Goal: Task Accomplishment & Management: Complete application form

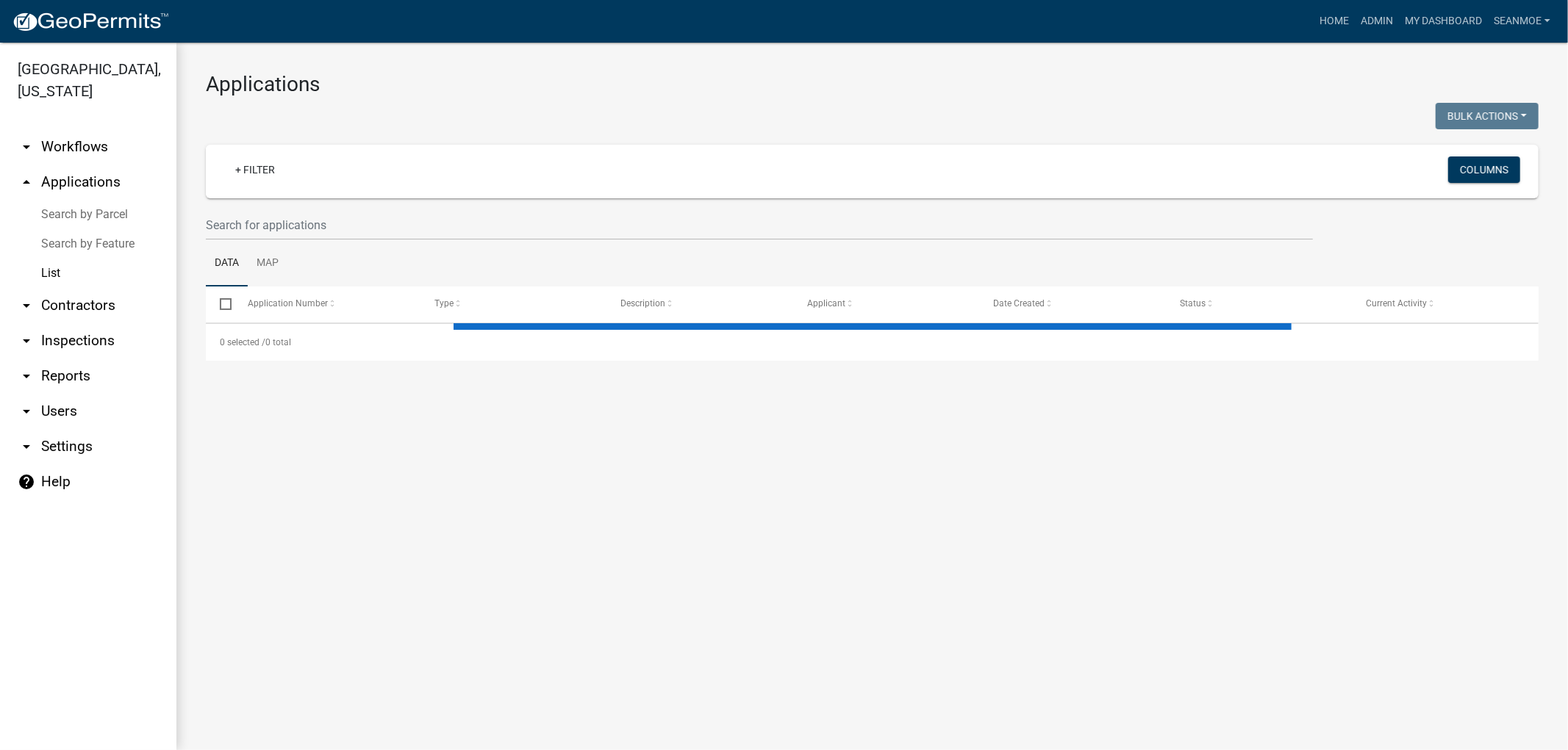
select select "1: 25"
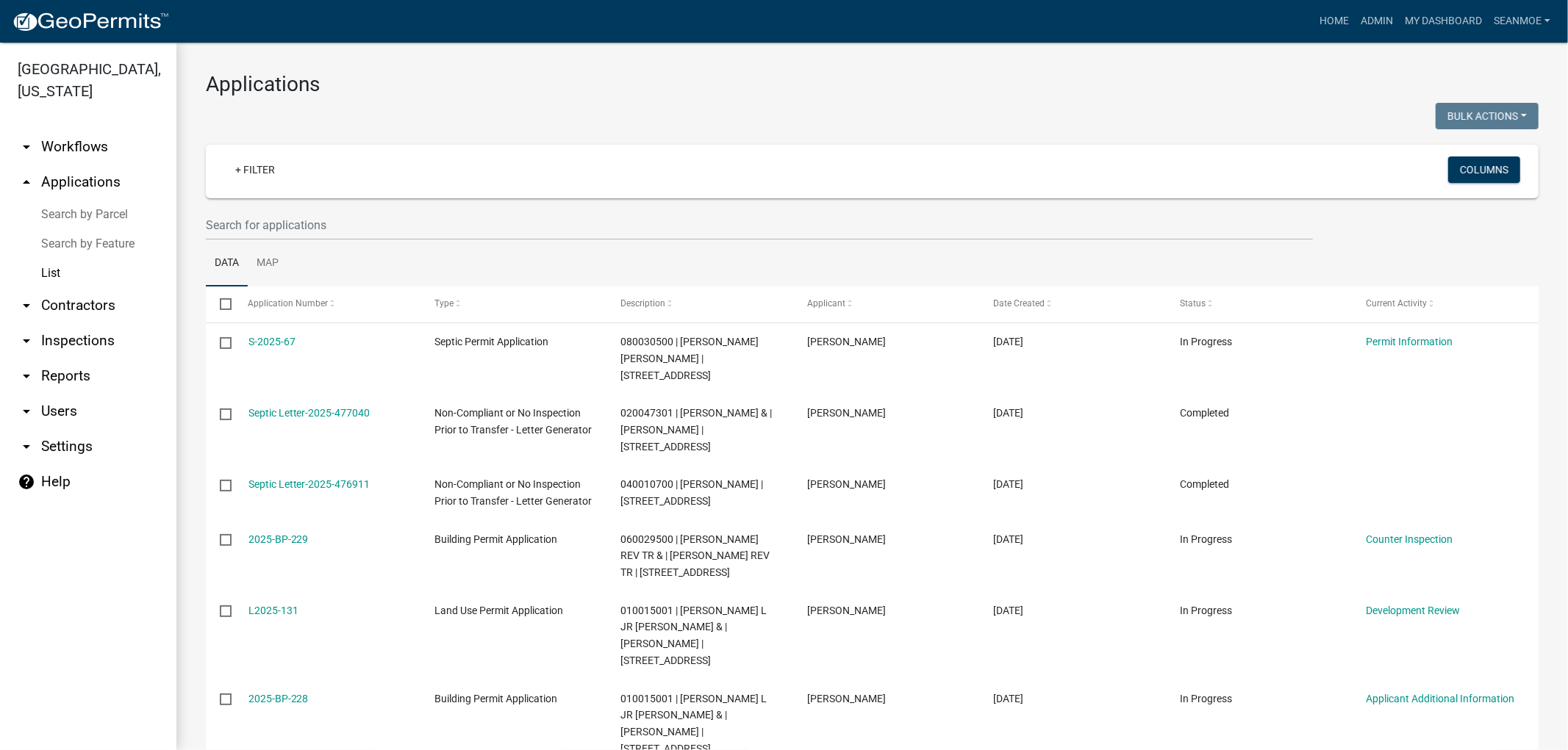
click at [79, 143] on link "arrow_drop_down Workflows" at bounding box center [88, 147] width 177 height 36
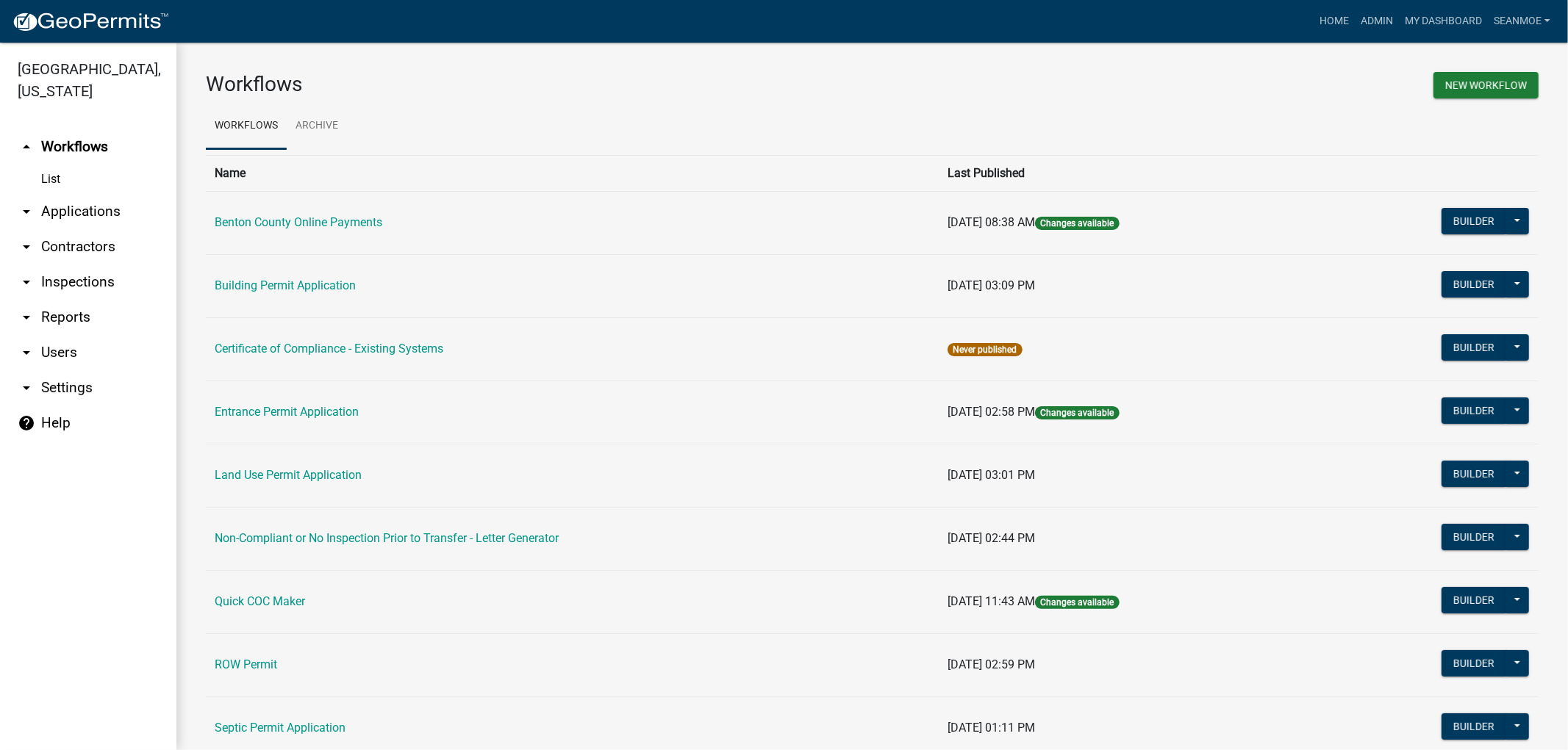
click at [64, 75] on link "[GEOGRAPHIC_DATA], [US_STATE]" at bounding box center [82, 80] width 165 height 51
click at [94, 207] on link "arrow_drop_down Applications" at bounding box center [88, 211] width 177 height 36
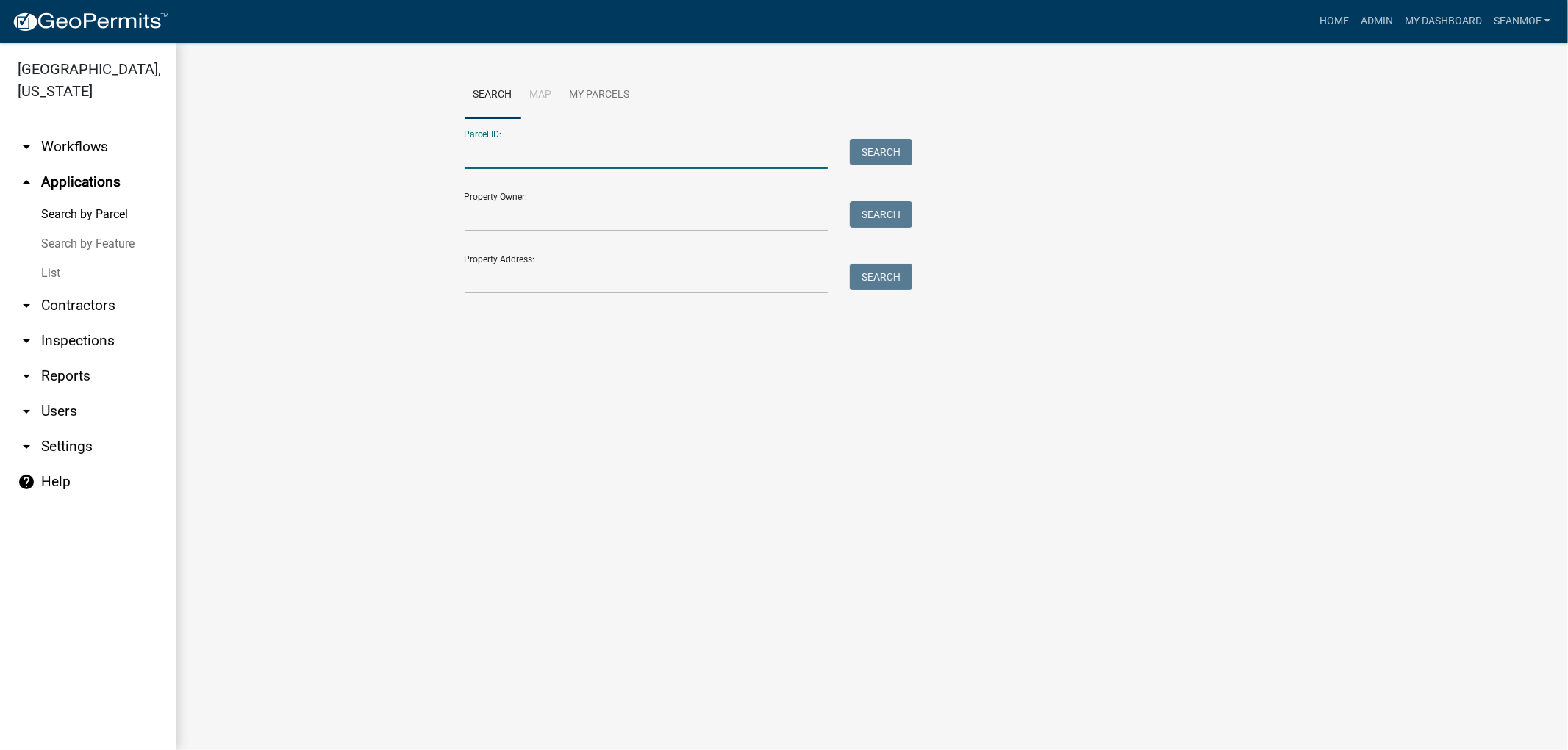
paste input "090037300"
type input "090037300"
click at [875, 143] on button "Search" at bounding box center [881, 152] width 62 height 27
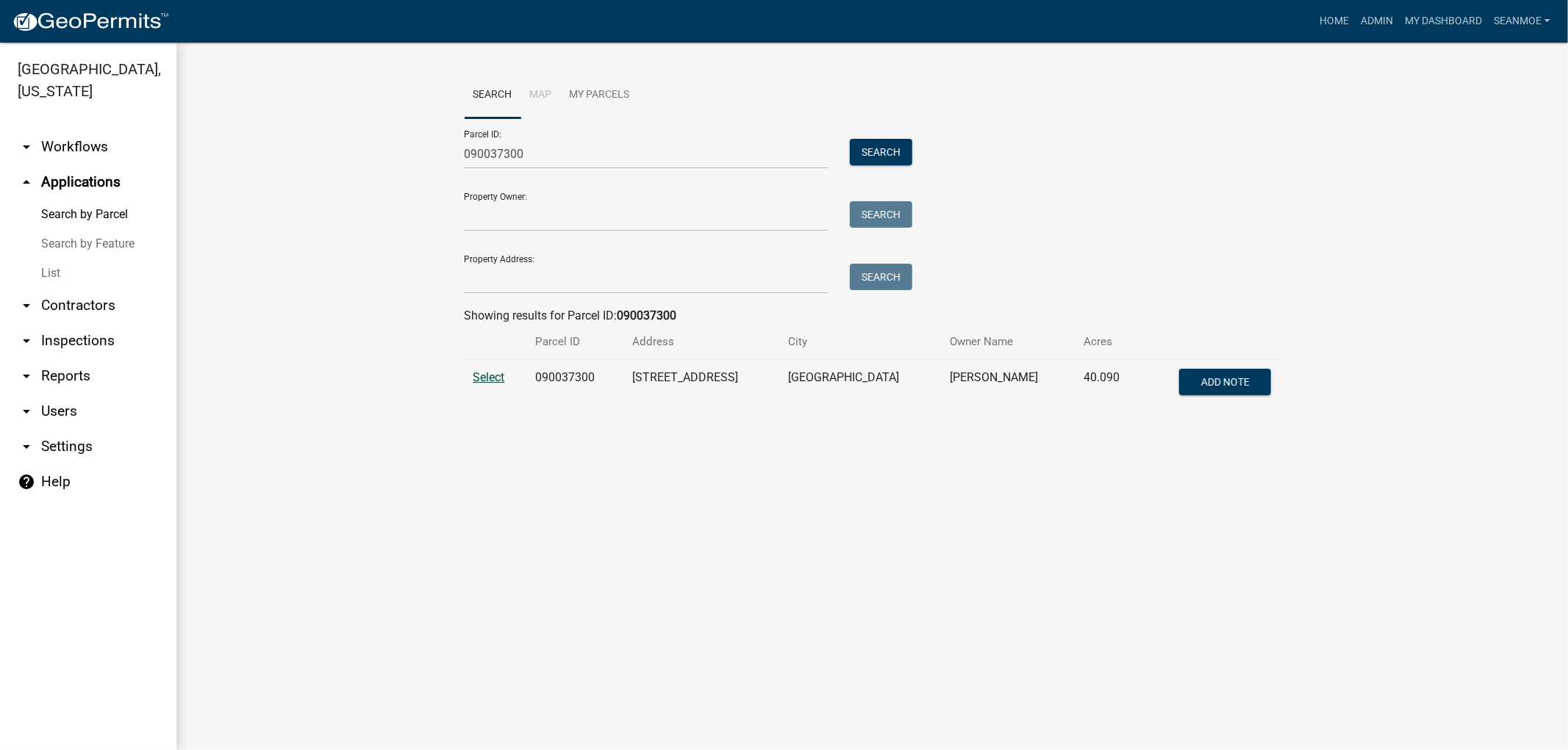
click at [491, 377] on span "Select" at bounding box center [489, 377] width 32 height 14
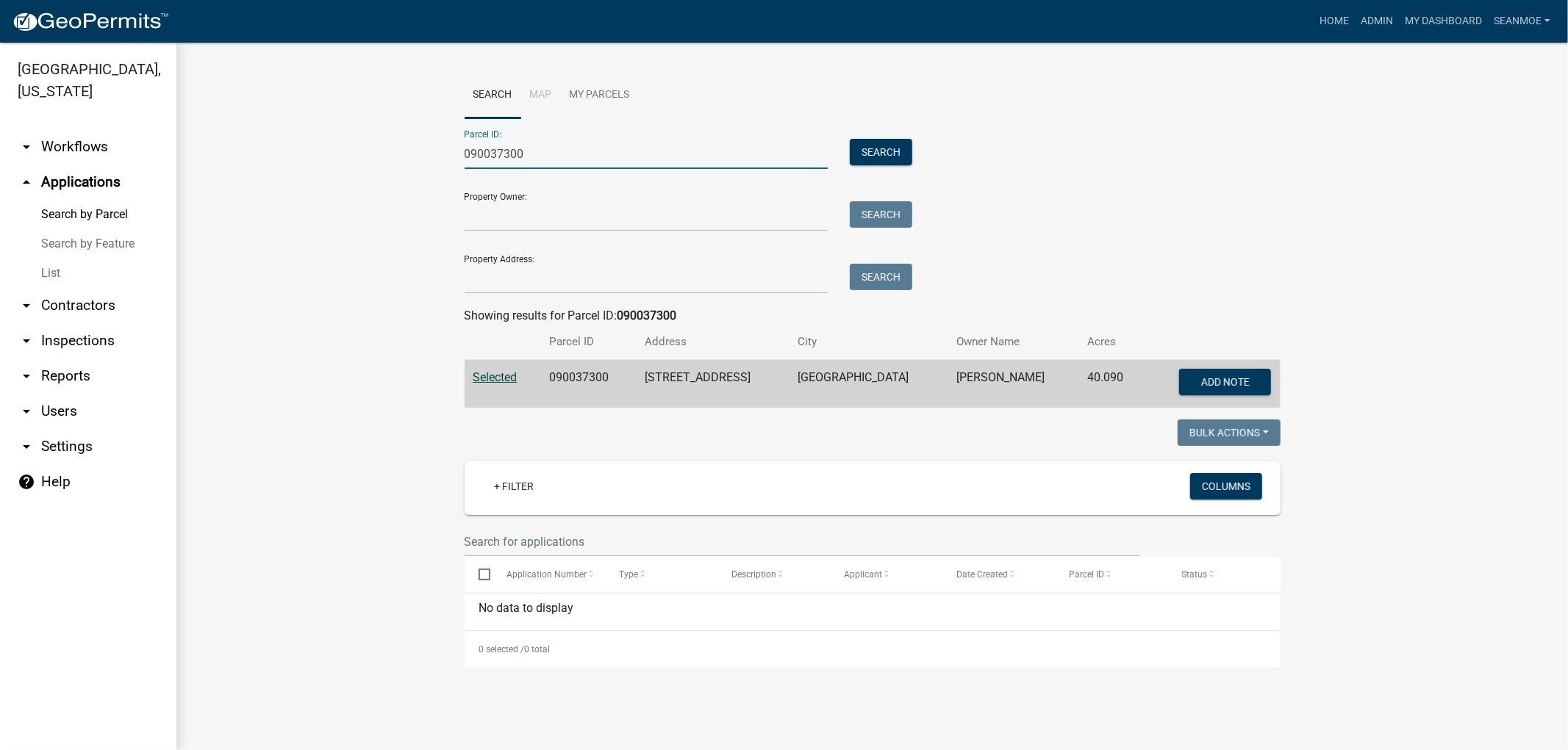
drag, startPoint x: 530, startPoint y: 154, endPoint x: 471, endPoint y: 152, distance: 59.0
click at [456, 152] on div "090037300" at bounding box center [646, 154] width 386 height 30
click at [100, 25] on img at bounding box center [90, 22] width 158 height 22
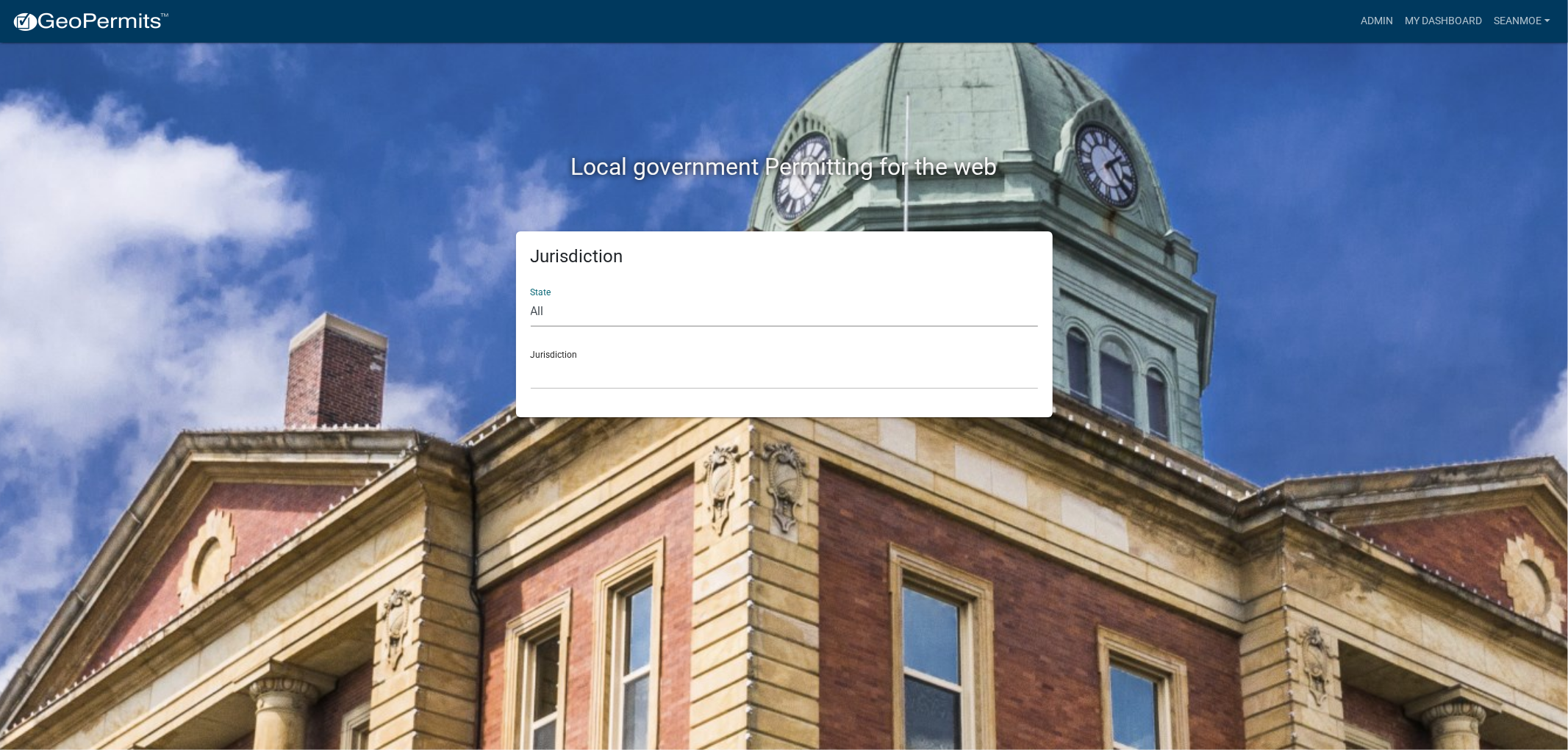
click at [606, 316] on select "All [US_STATE] [US_STATE] [US_STATE] [US_STATE] [US_STATE] [US_STATE] [US_STATE…" at bounding box center [784, 312] width 507 height 30
select select "[US_STATE]"
click at [531, 297] on select "All [US_STATE] [US_STATE] [US_STATE] [US_STATE] [US_STATE] [US_STATE] [US_STATE…" at bounding box center [784, 312] width 507 height 30
click at [606, 371] on select "[GEOGRAPHIC_DATA], [US_STATE] [GEOGRAPHIC_DATA], [US_STATE] [GEOGRAPHIC_DATA], …" at bounding box center [784, 375] width 507 height 30
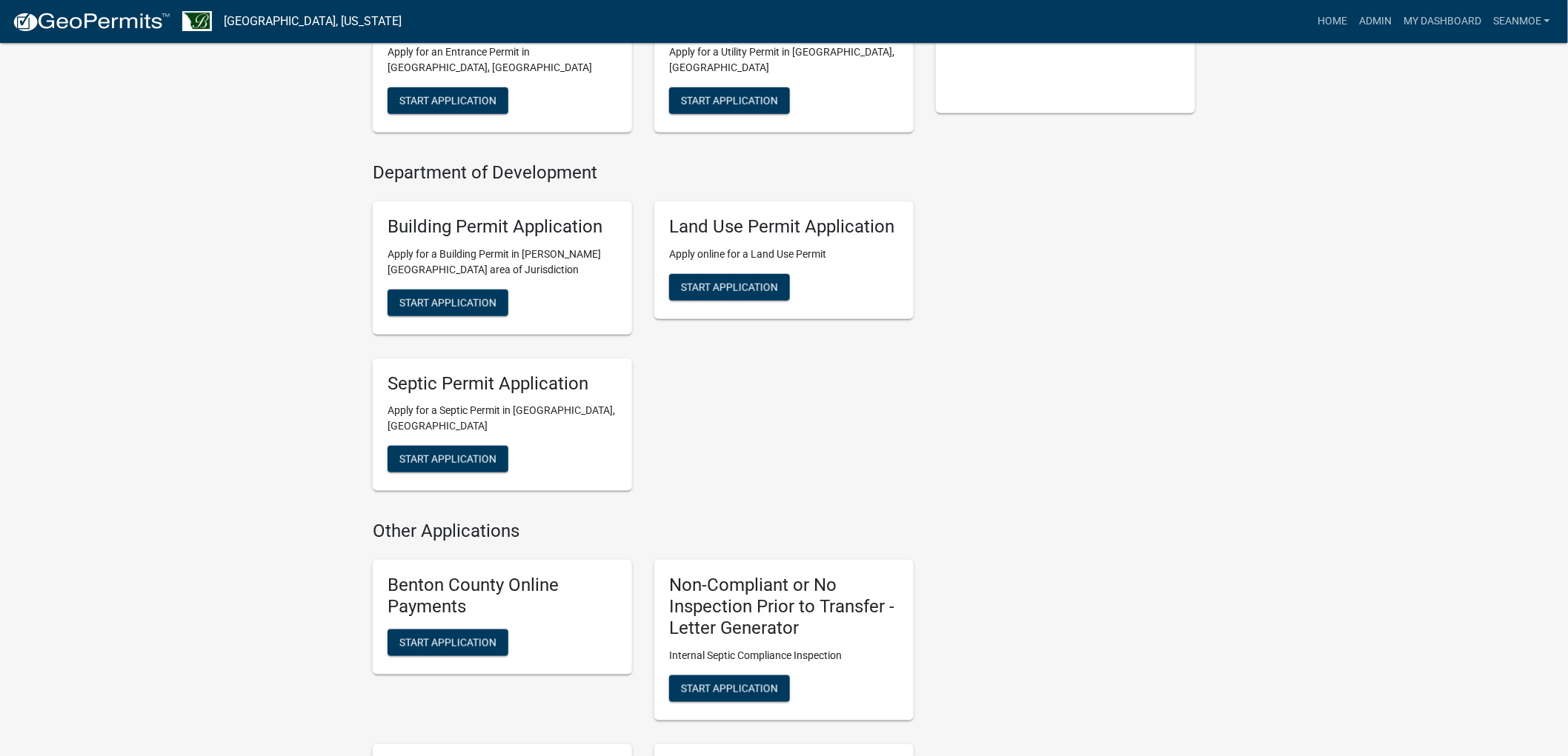
scroll to position [411, 0]
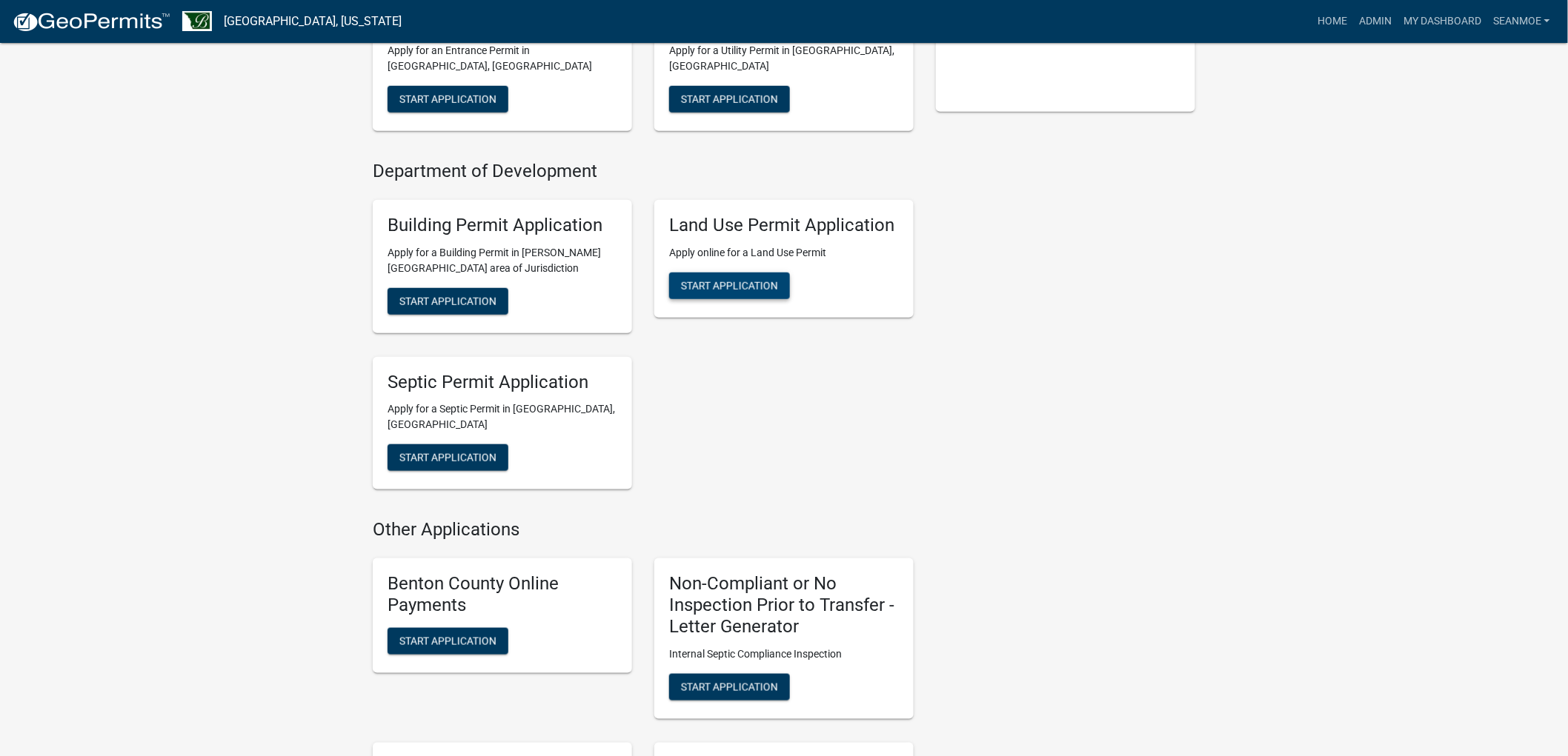
click at [714, 291] on span "Start Application" at bounding box center [730, 285] width 97 height 12
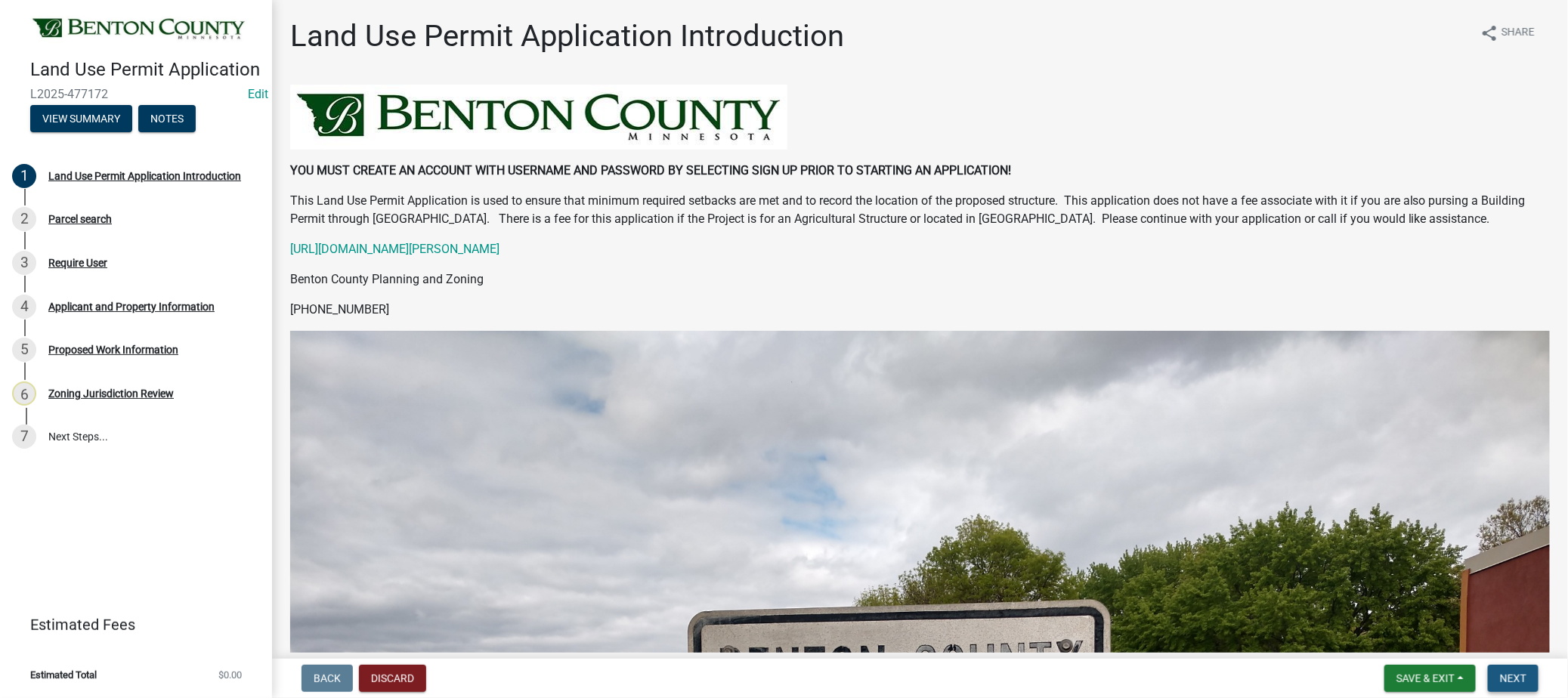
click at [1515, 681] on span "Next" at bounding box center [1513, 678] width 26 height 12
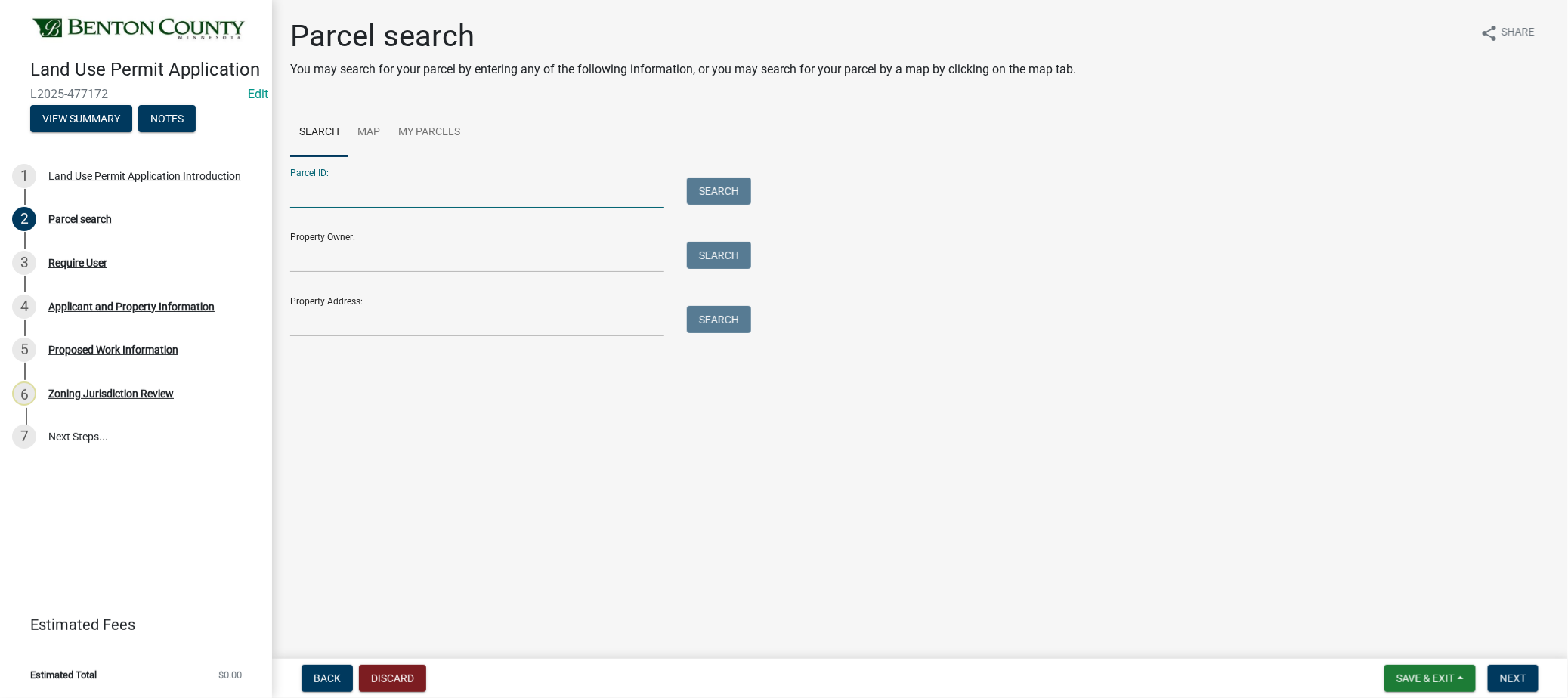
paste input "090037300"
type input "090037300"
click at [719, 183] on button "Search" at bounding box center [718, 191] width 64 height 27
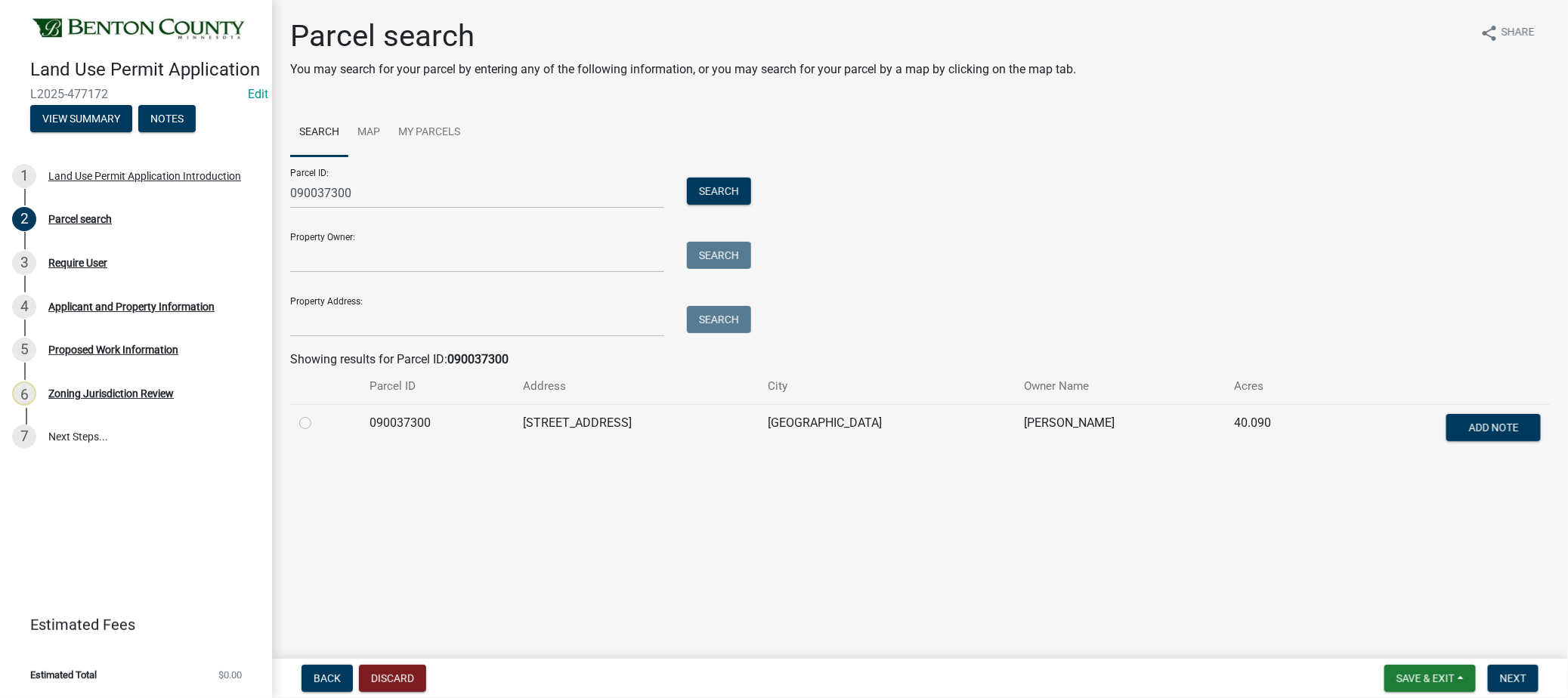
drag, startPoint x: 297, startPoint y: 429, endPoint x: 311, endPoint y: 423, distance: 15.2
click at [310, 425] on td at bounding box center [325, 429] width 70 height 50
click at [317, 414] on label at bounding box center [317, 414] width 0 height 0
click at [317, 421] on input "radio" at bounding box center [322, 419] width 10 height 10
radio input "true"
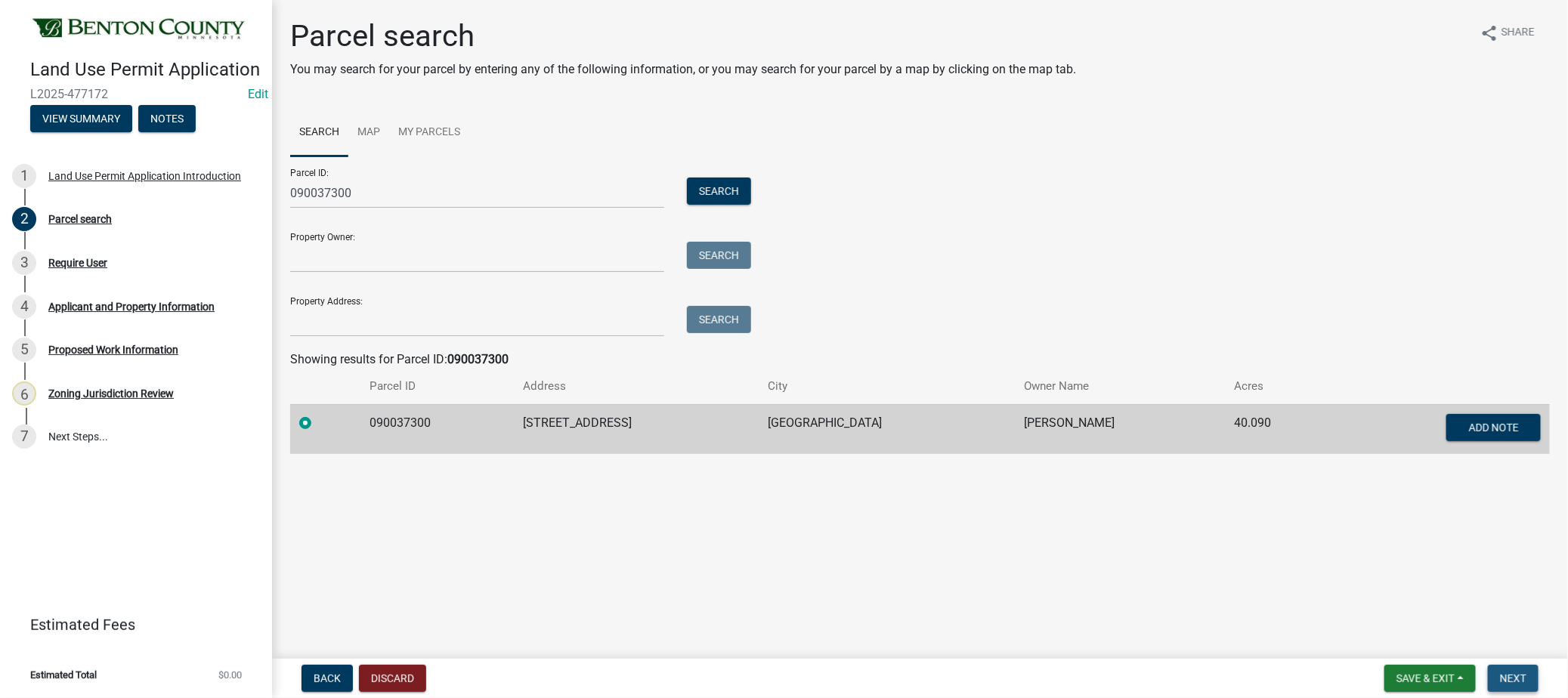
click at [1526, 682] on span "Next" at bounding box center [1513, 678] width 26 height 12
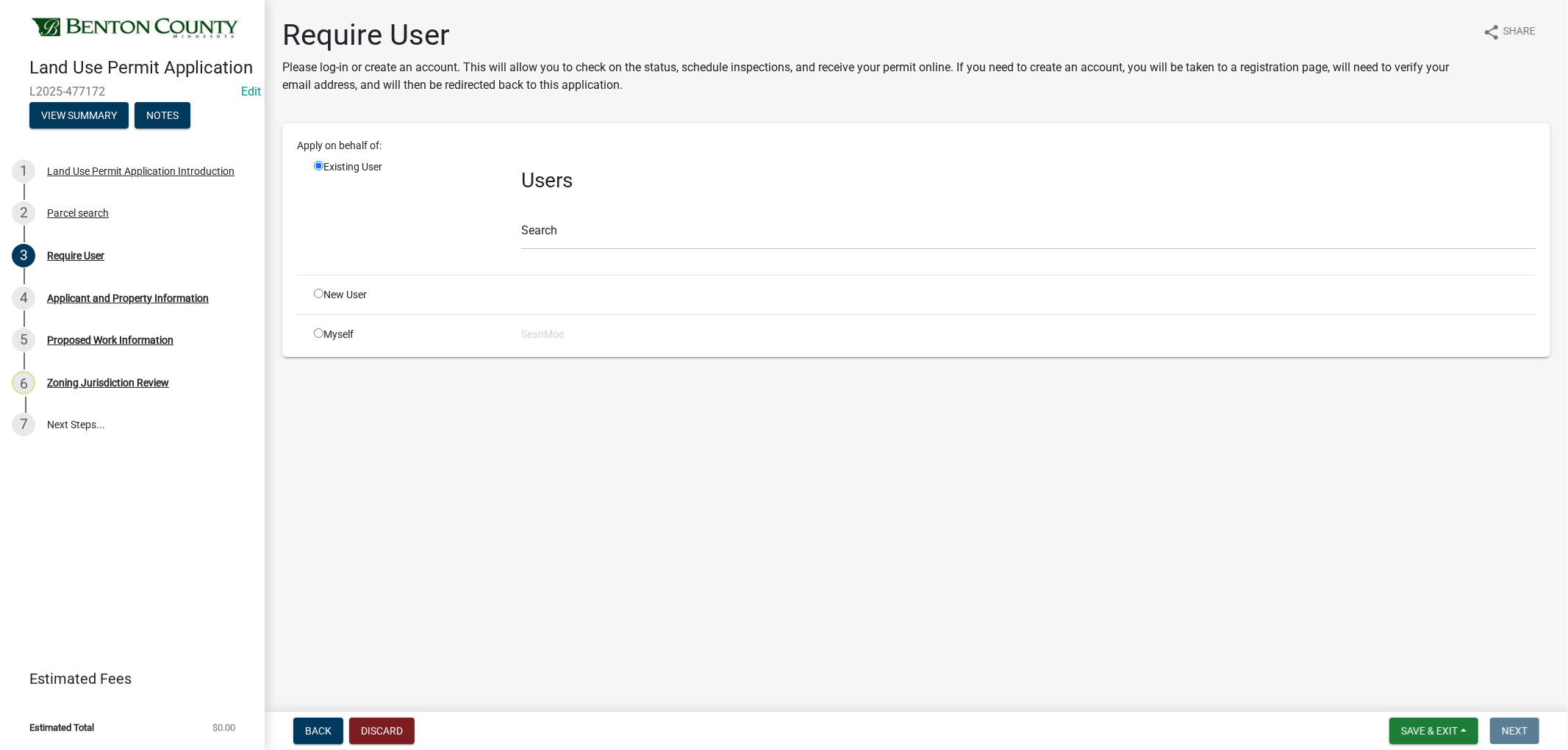
click at [314, 296] on input "radio" at bounding box center [319, 293] width 10 height 10
radio input "true"
radio input "false"
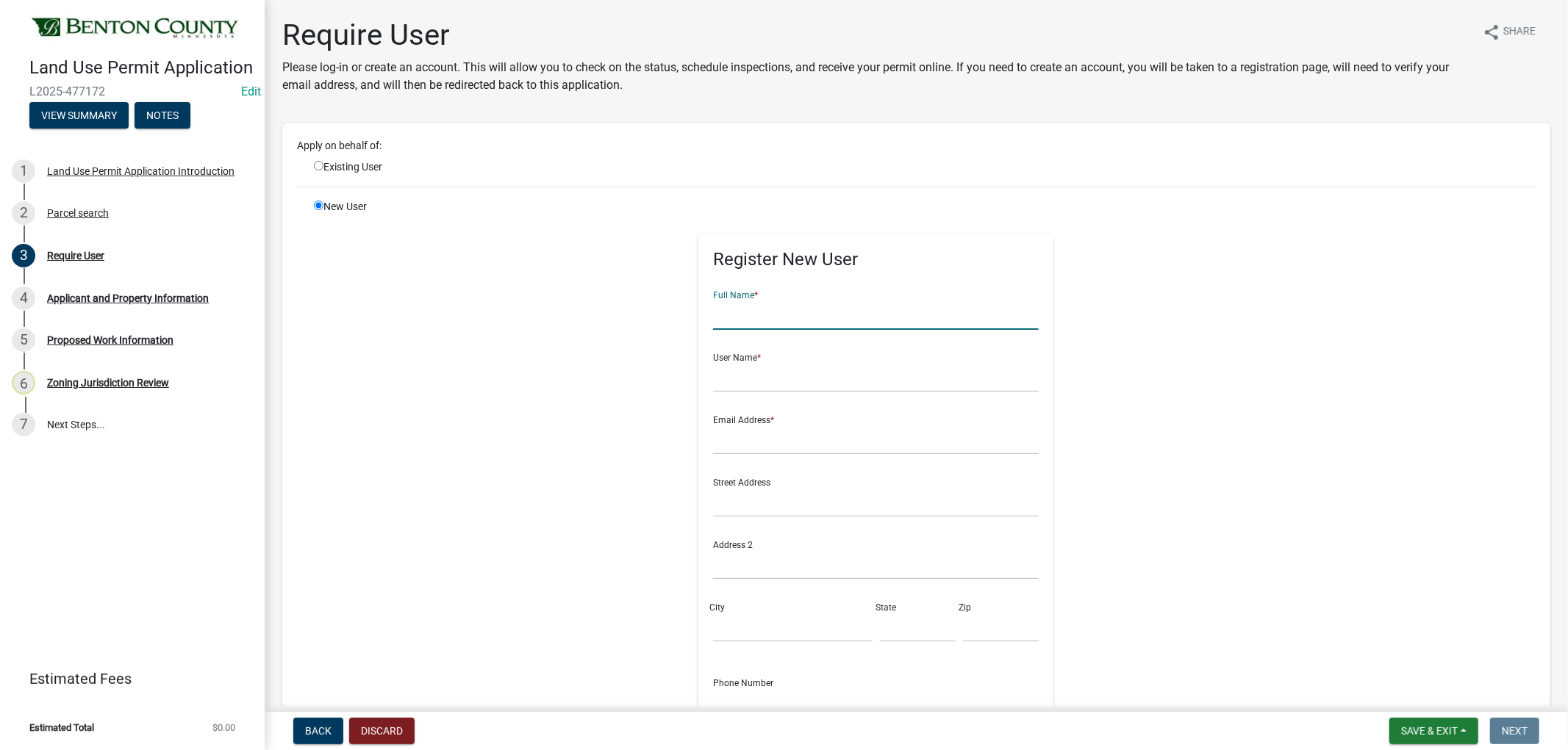
drag, startPoint x: 860, startPoint y: 326, endPoint x: 861, endPoint y: 317, distance: 9.1
click at [861, 317] on input "text" at bounding box center [876, 315] width 326 height 30
drag, startPoint x: 781, startPoint y: 327, endPoint x: 689, endPoint y: 316, distance: 92.7
click at [698, 316] on div "Register New User Full Name * JSmale User Name * Email Address * Street Address…" at bounding box center [876, 523] width 355 height 577
drag, startPoint x: 721, startPoint y: 317, endPoint x: 710, endPoint y: 314, distance: 11.4
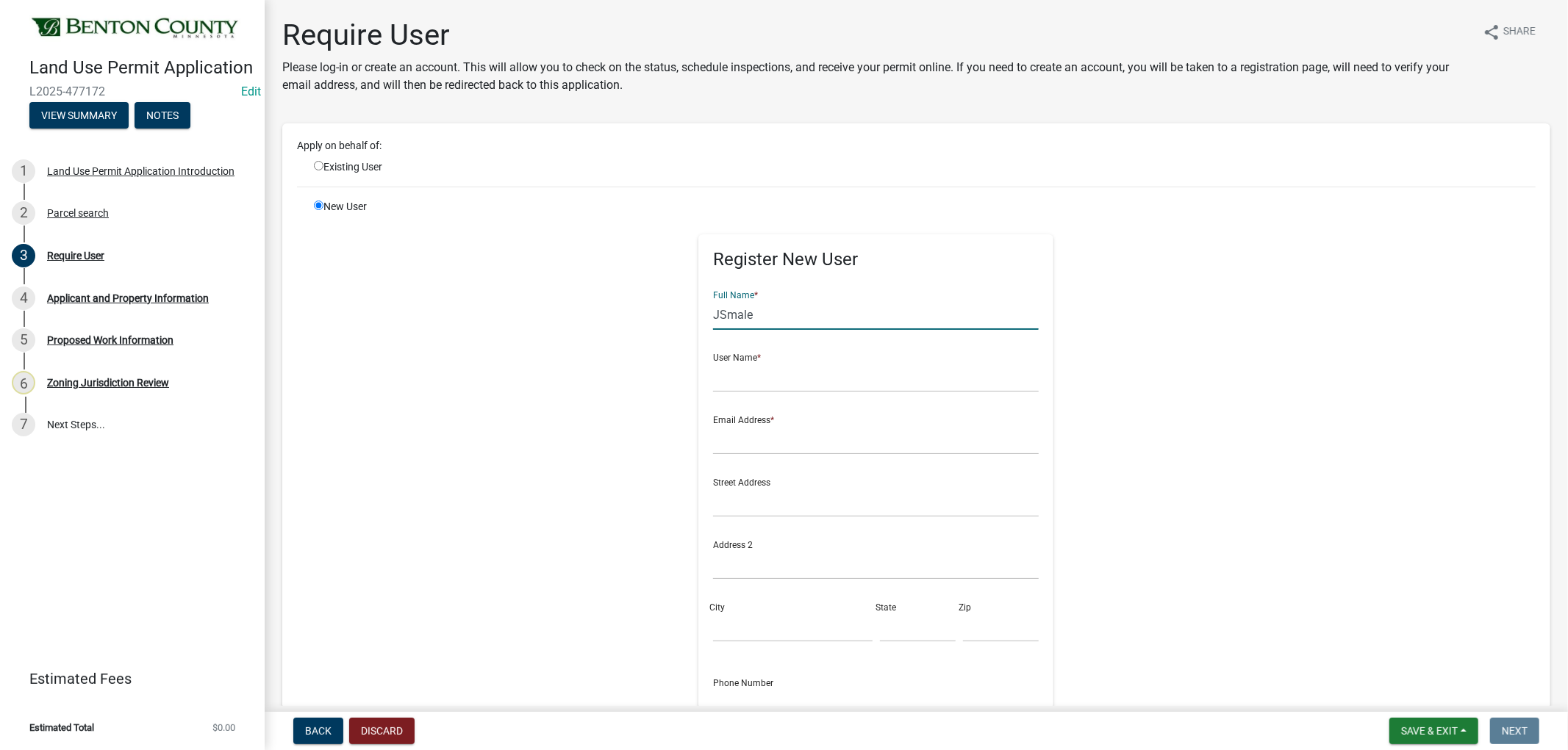
type input "JSmale"
click at [730, 362] on input "text" at bounding box center [876, 377] width 326 height 30
paste input "JSmale"
type input "JSmale"
drag, startPoint x: 753, startPoint y: 314, endPoint x: 664, endPoint y: 300, distance: 90.1
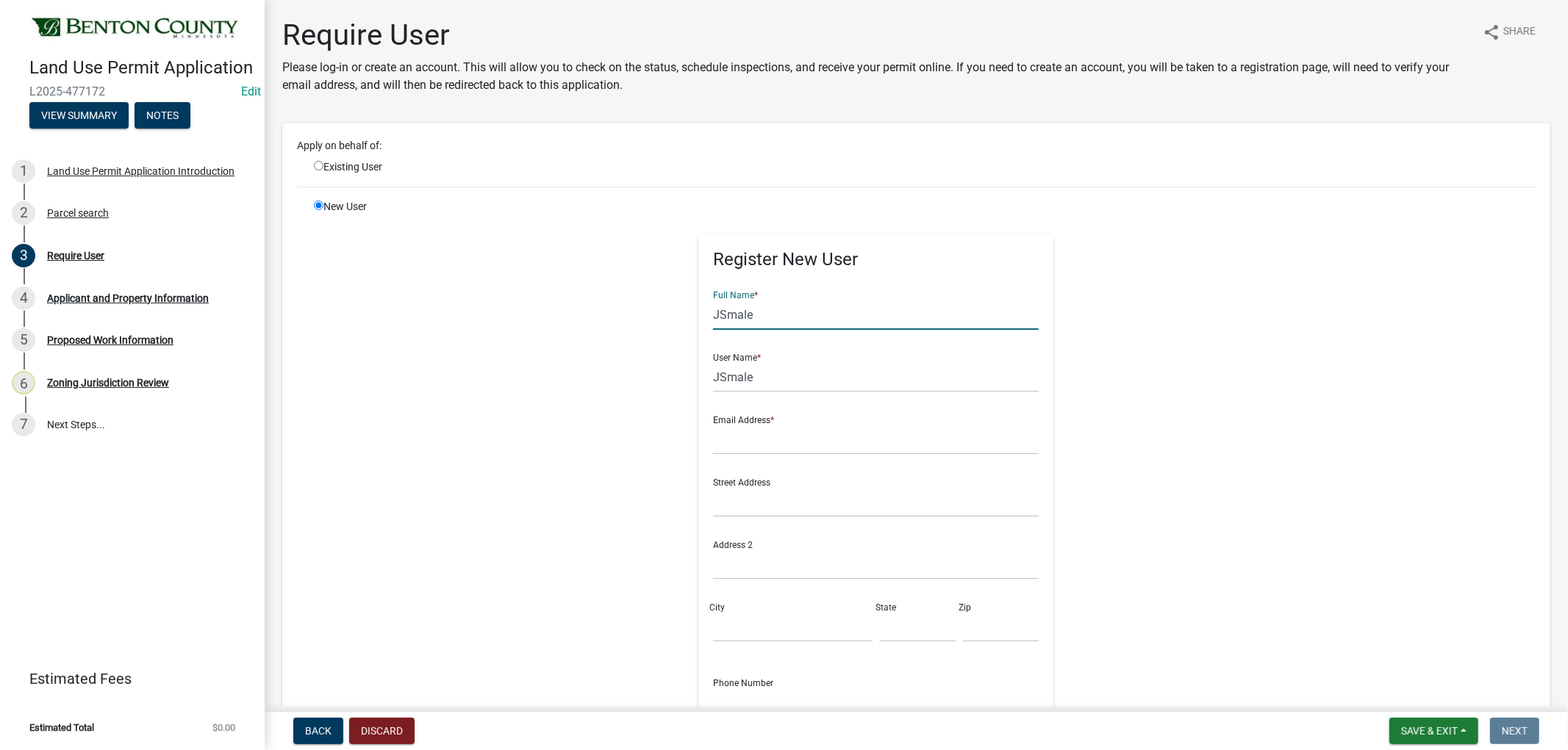
click at [667, 305] on div "Register New User Full Name * JSmale User Name * JSmale Email Address * Street …" at bounding box center [876, 530] width 754 height 661
type input "[PERSON_NAME]"
click at [770, 438] on input "text" at bounding box center [876, 439] width 326 height 30
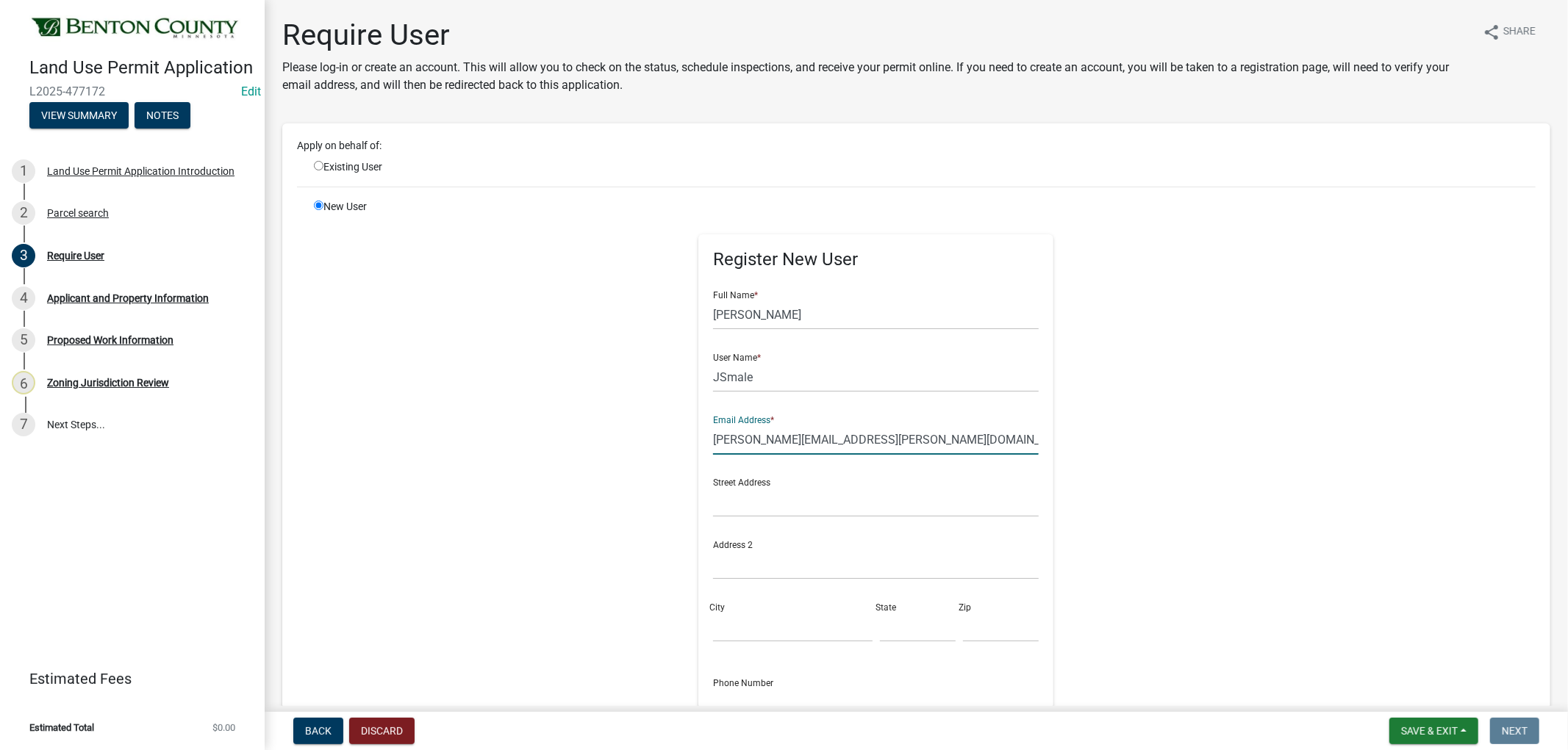
type input "[PERSON_NAME][EMAIL_ADDRESS][PERSON_NAME][DOMAIN_NAME]"
drag, startPoint x: 789, startPoint y: 501, endPoint x: 782, endPoint y: 505, distance: 8.1
click at [789, 501] on input "text" at bounding box center [876, 502] width 326 height 30
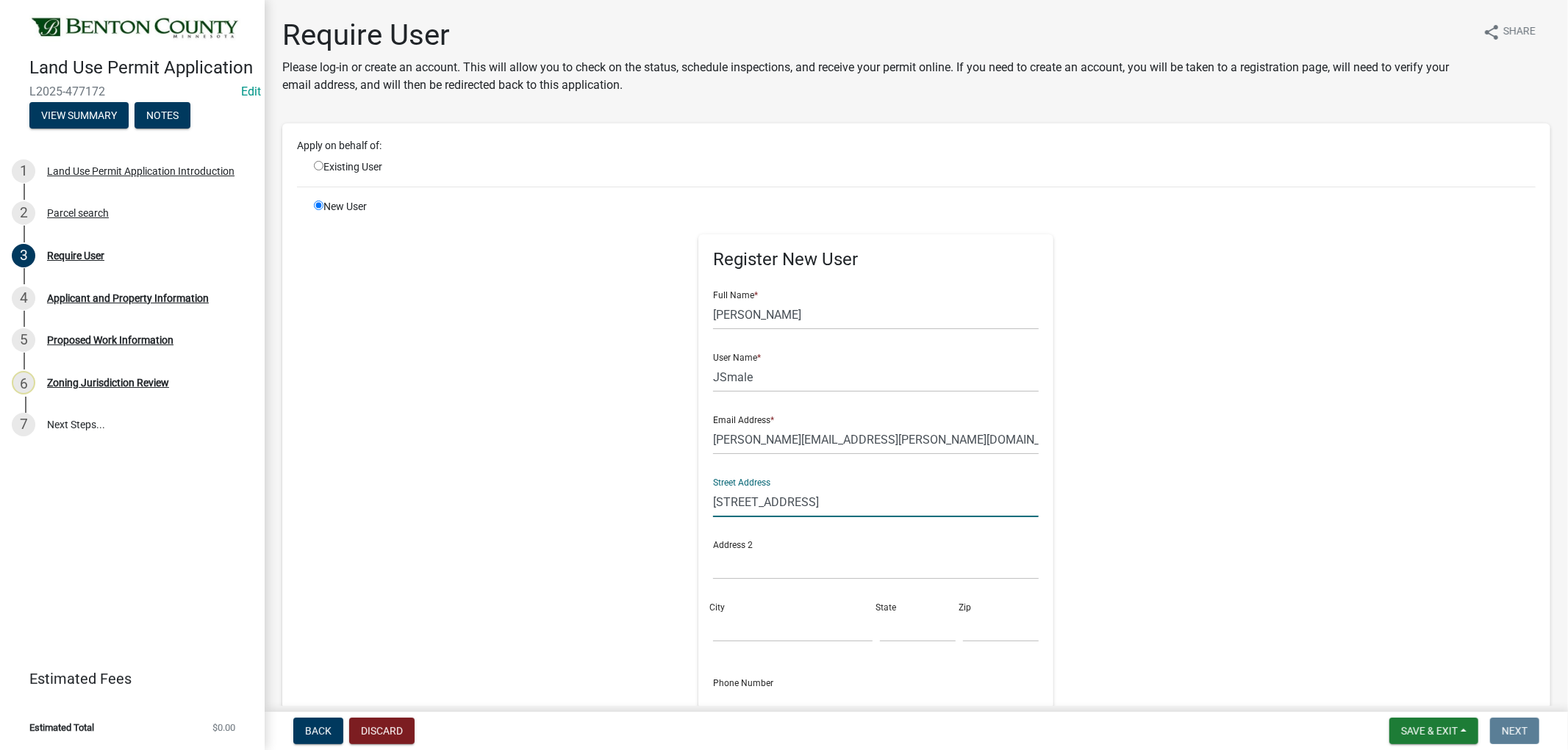
type input "[STREET_ADDRESS]"
click at [737, 630] on input "City" at bounding box center [792, 627] width 158 height 30
type input "Sauk Rapids"
click at [891, 632] on input "text" at bounding box center [917, 627] width 75 height 30
type input "MN"
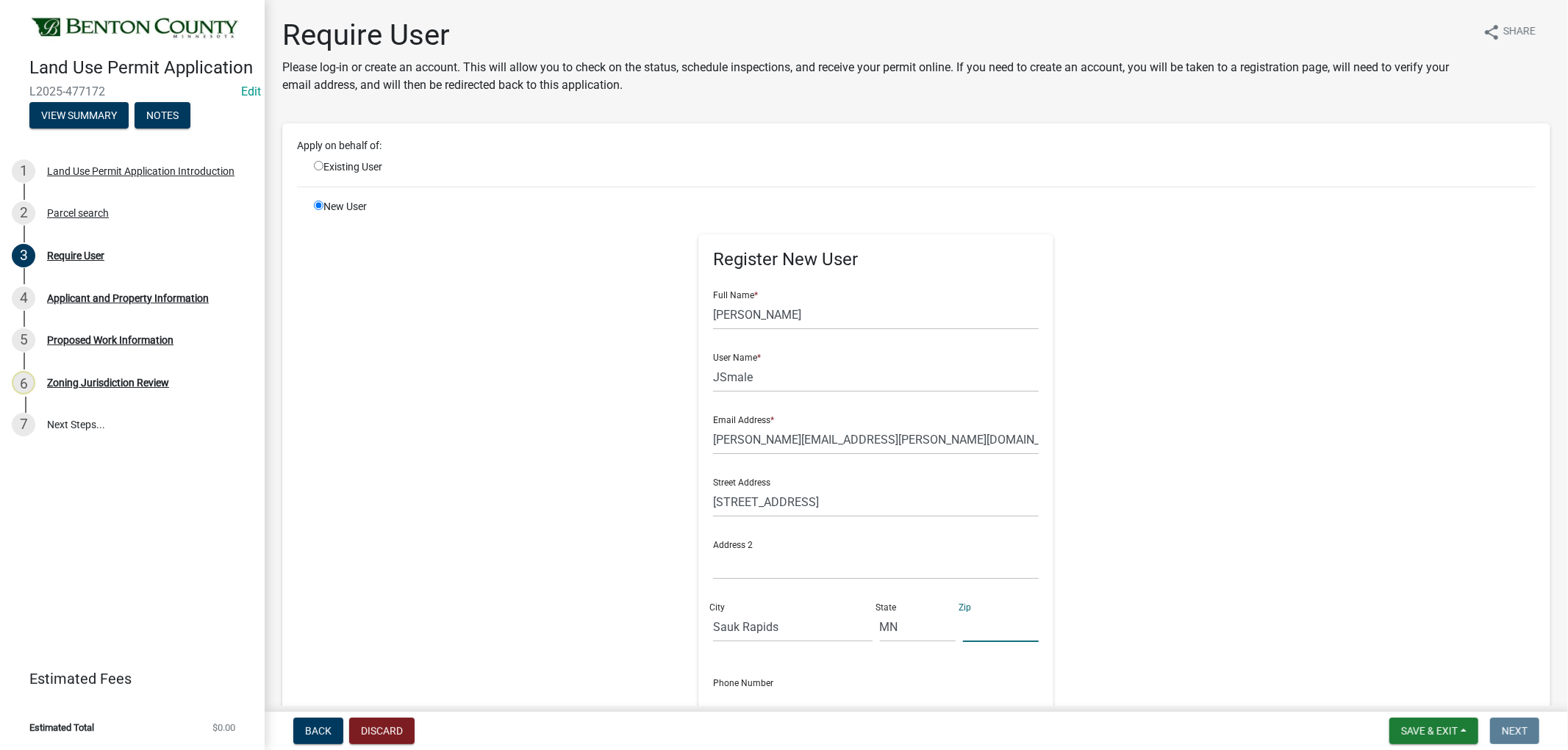
click at [968, 631] on input "text" at bounding box center [1000, 627] width 75 height 30
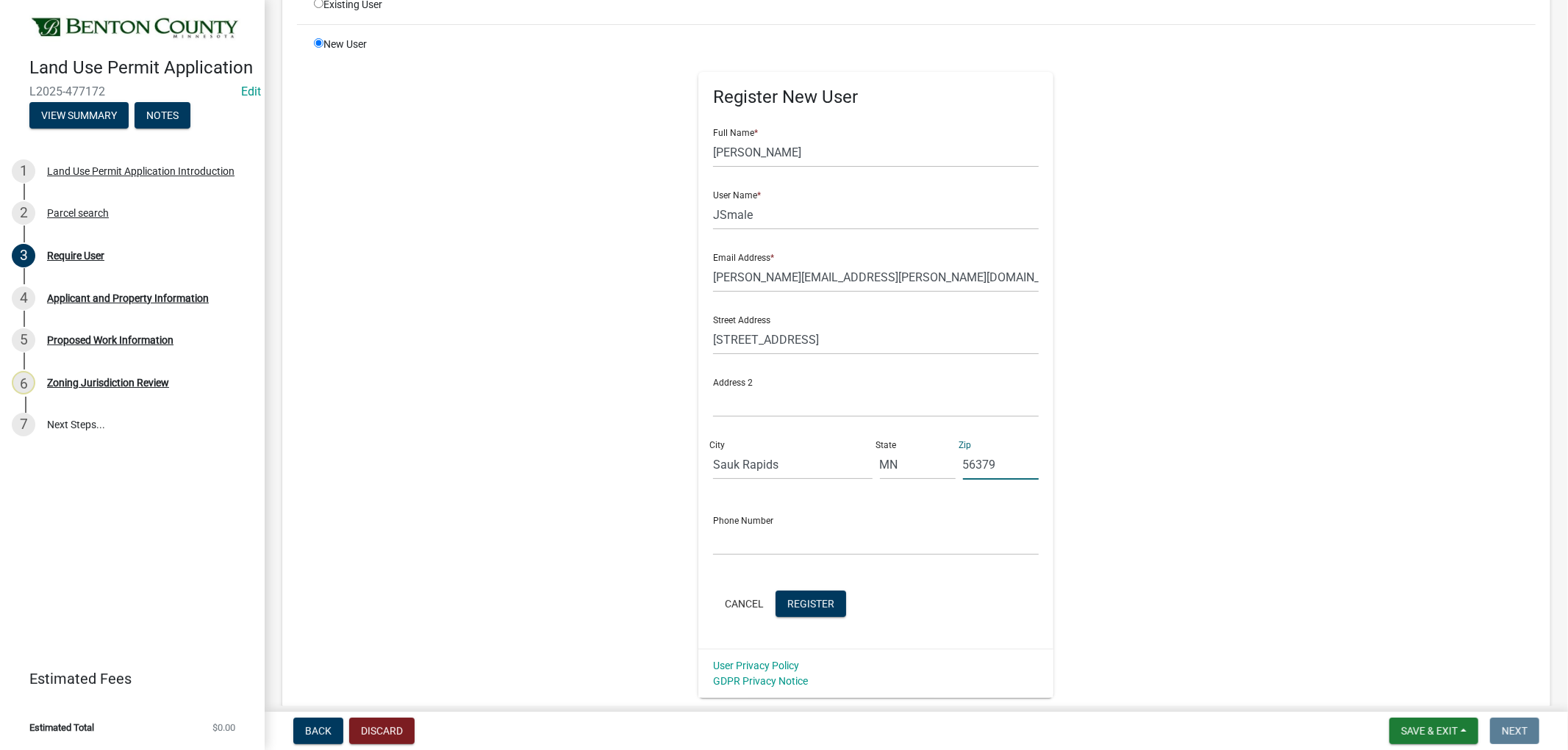
scroll to position [163, 0]
type input "56379"
click at [747, 541] on input "text" at bounding box center [876, 540] width 326 height 30
type input "[PHONE_NUMBER]"
click at [794, 604] on span "Register" at bounding box center [811, 602] width 47 height 12
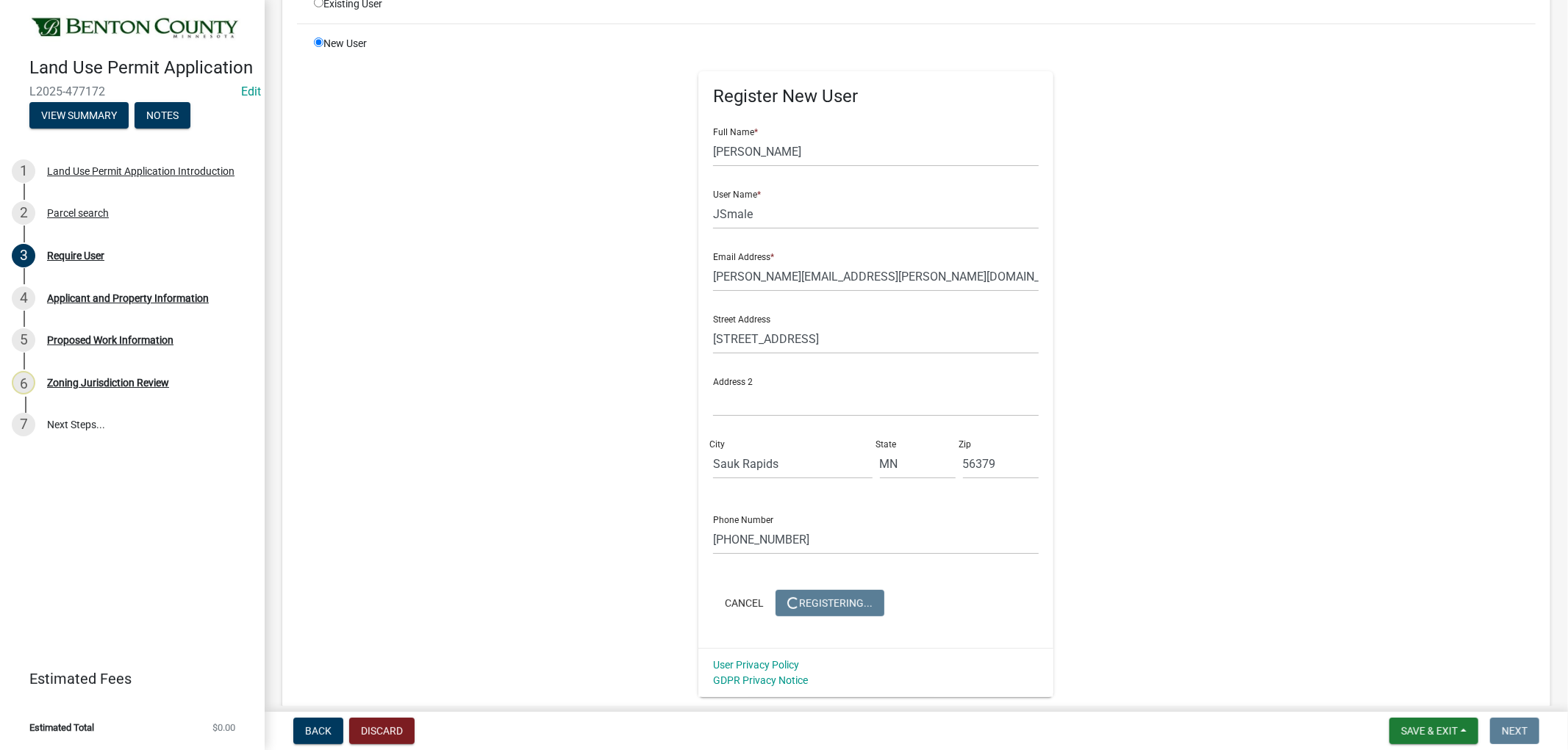
scroll to position [0, 0]
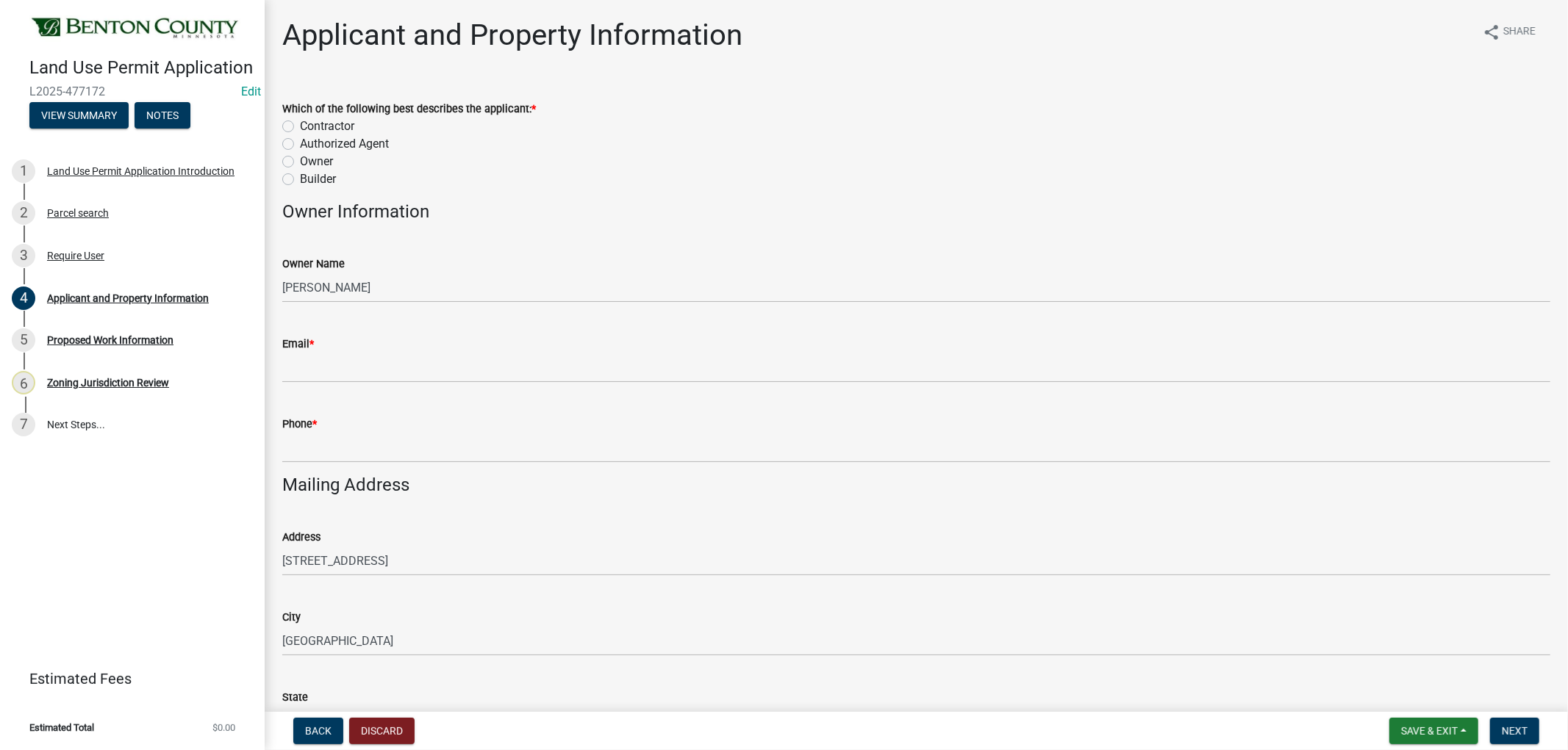
click at [300, 145] on label "Authorized Agent" at bounding box center [344, 143] width 89 height 17
click at [300, 145] on input "Authorized Agent" at bounding box center [305, 140] width 10 height 10
radio input "true"
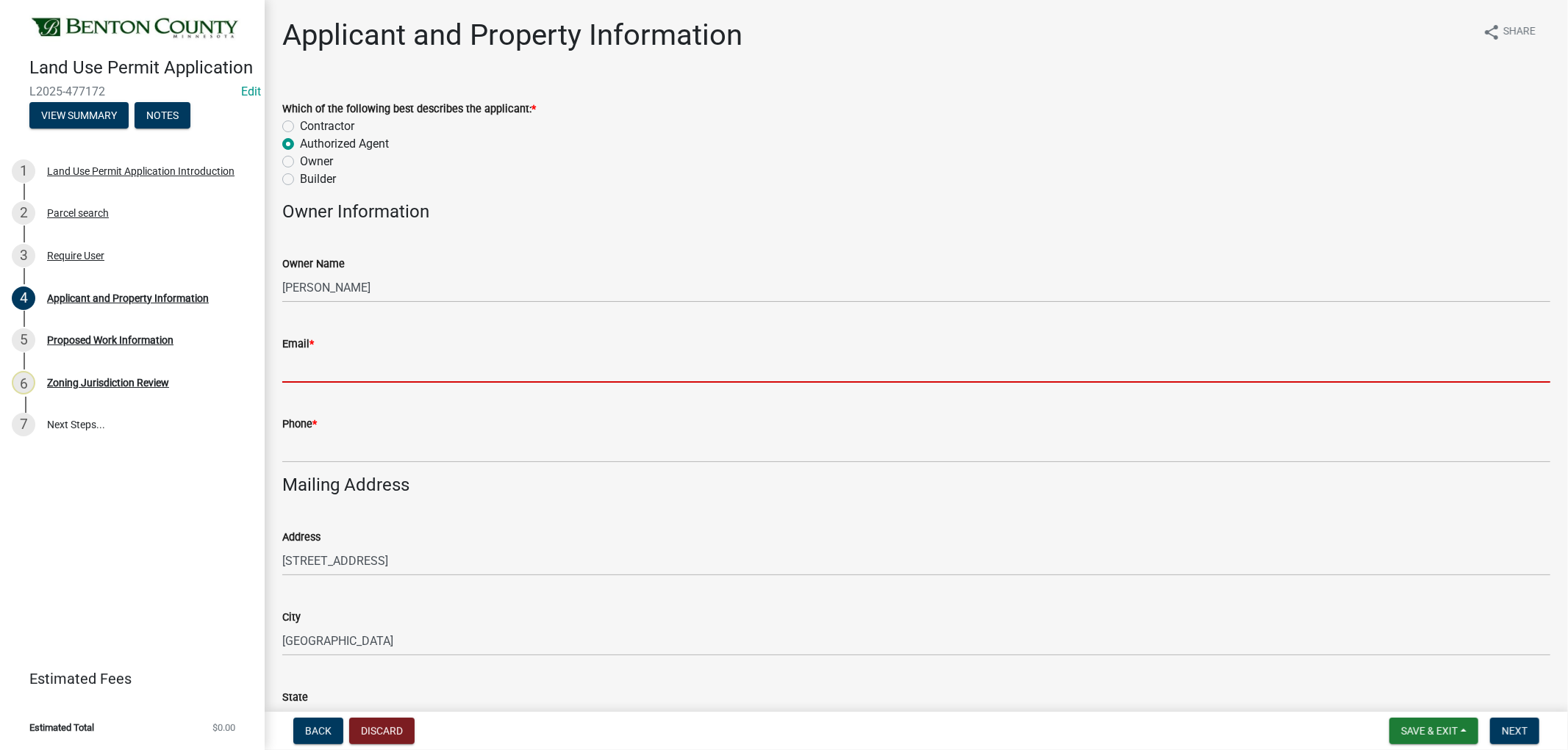
click at [328, 375] on input "Email *" at bounding box center [915, 368] width 1268 height 30
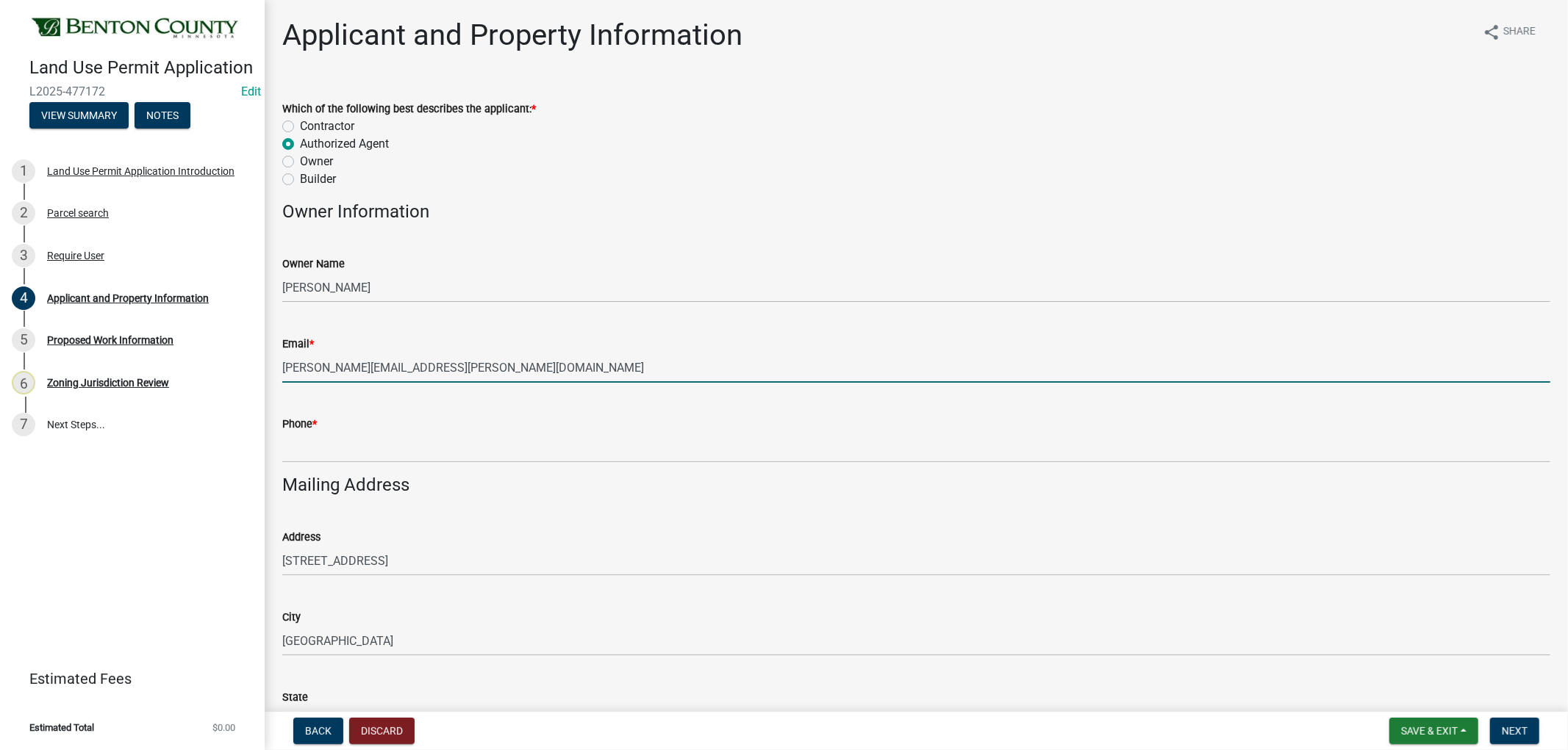
type input "[PERSON_NAME][EMAIL_ADDRESS][PERSON_NAME][DOMAIN_NAME]"
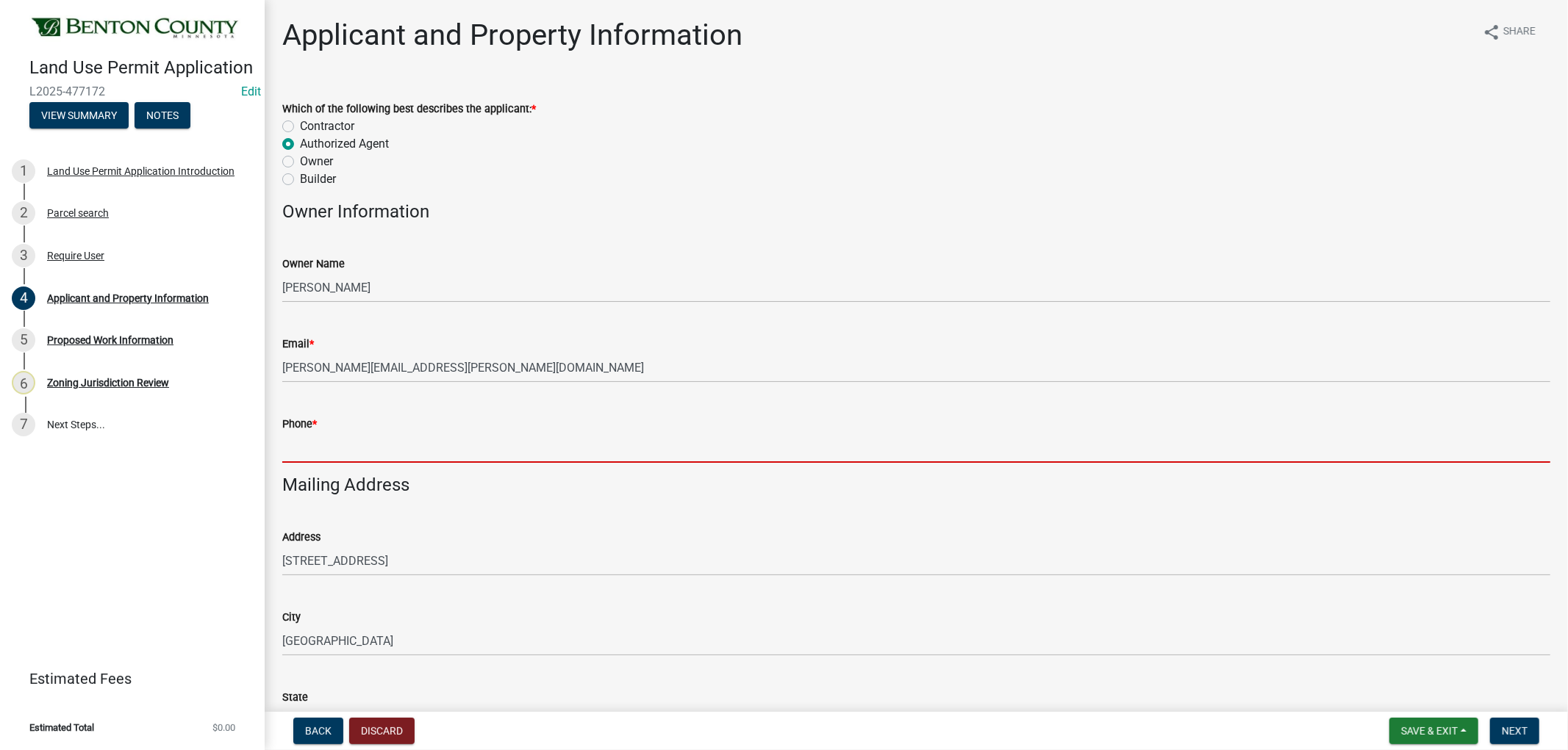
drag, startPoint x: 327, startPoint y: 443, endPoint x: 340, endPoint y: 443, distance: 13.0
click at [335, 443] on input "Phone *" at bounding box center [915, 448] width 1268 height 30
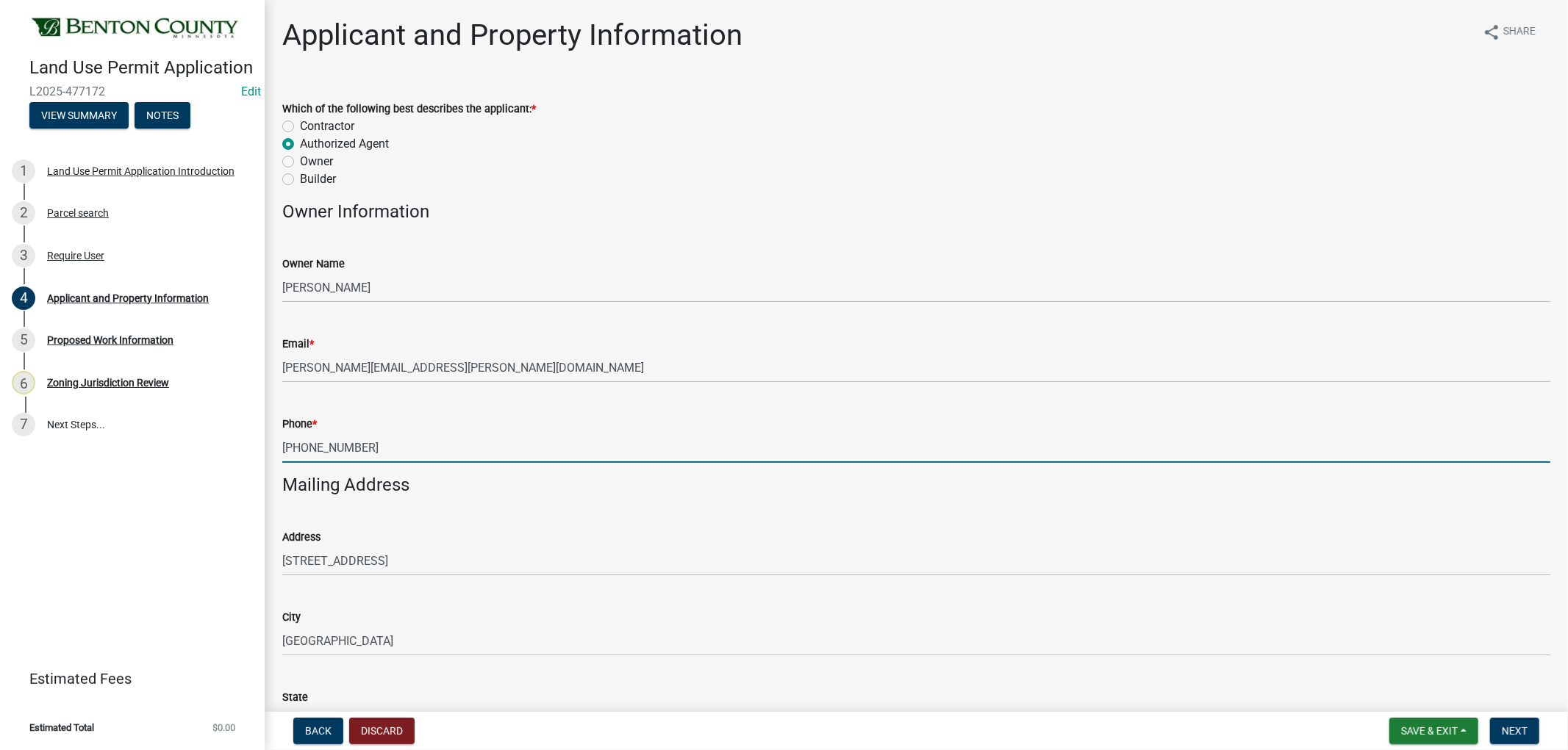
type input "[PHONE_NUMBER]"
click at [300, 158] on label "Owner" at bounding box center [317, 161] width 33 height 17
click at [300, 158] on input "Owner" at bounding box center [305, 157] width 10 height 10
radio input "true"
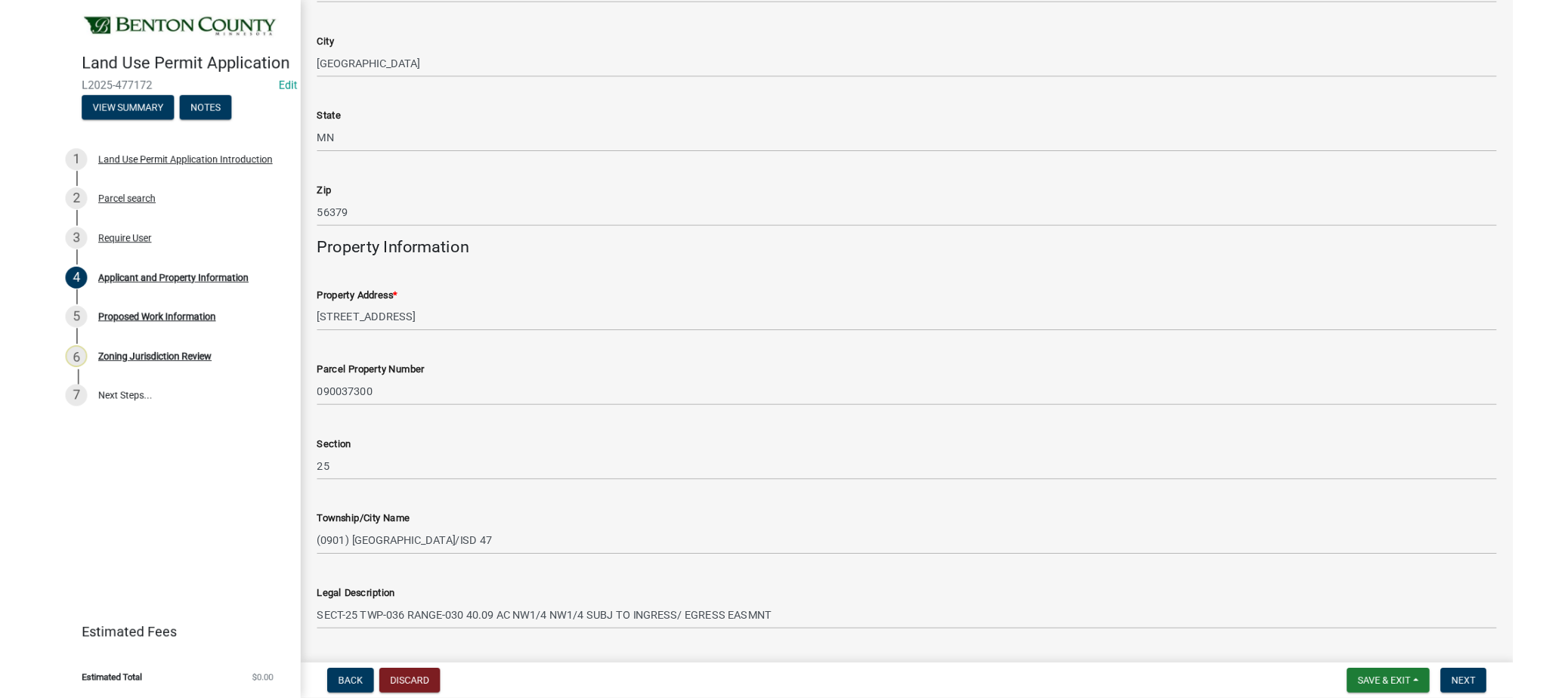
scroll to position [630, 0]
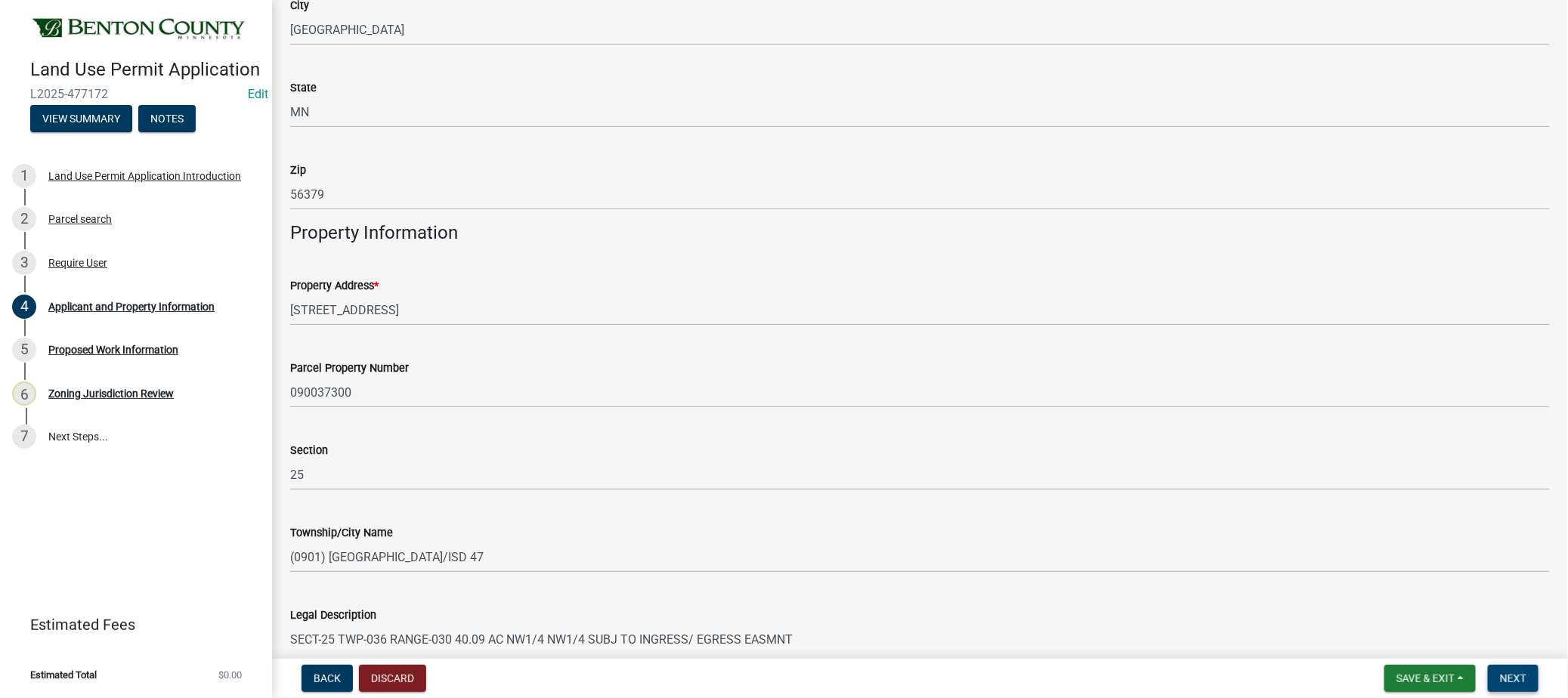
click at [1522, 682] on span "Next" at bounding box center [1513, 678] width 26 height 12
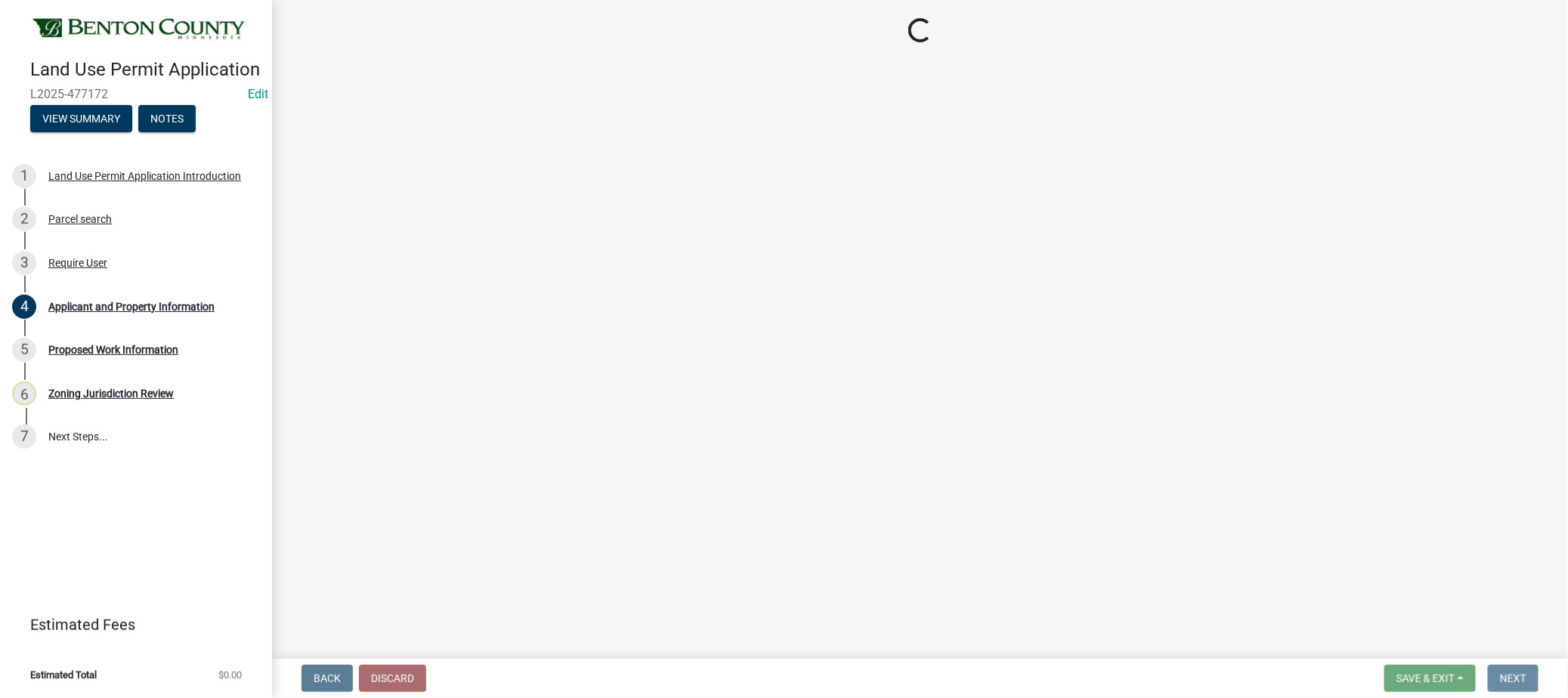
scroll to position [0, 0]
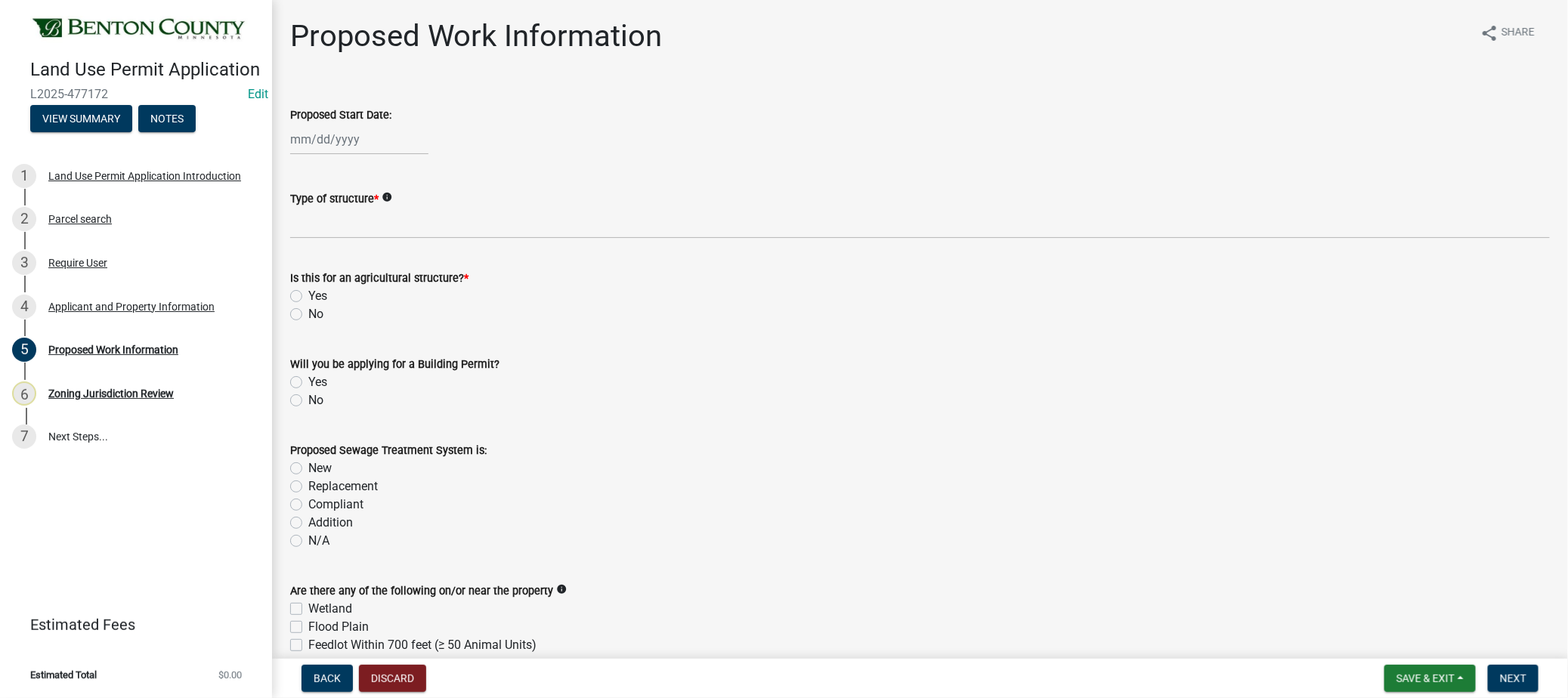
select select "9"
select select "2025"
click at [343, 138] on div "[PERSON_NAME] Feb Mar Apr [PERSON_NAME][DATE] Oct Nov [DATE] 1526 1527 1528 152…" at bounding box center [359, 139] width 138 height 31
click at [381, 240] on div "11" at bounding box center [378, 243] width 24 height 24
type input "[DATE]"
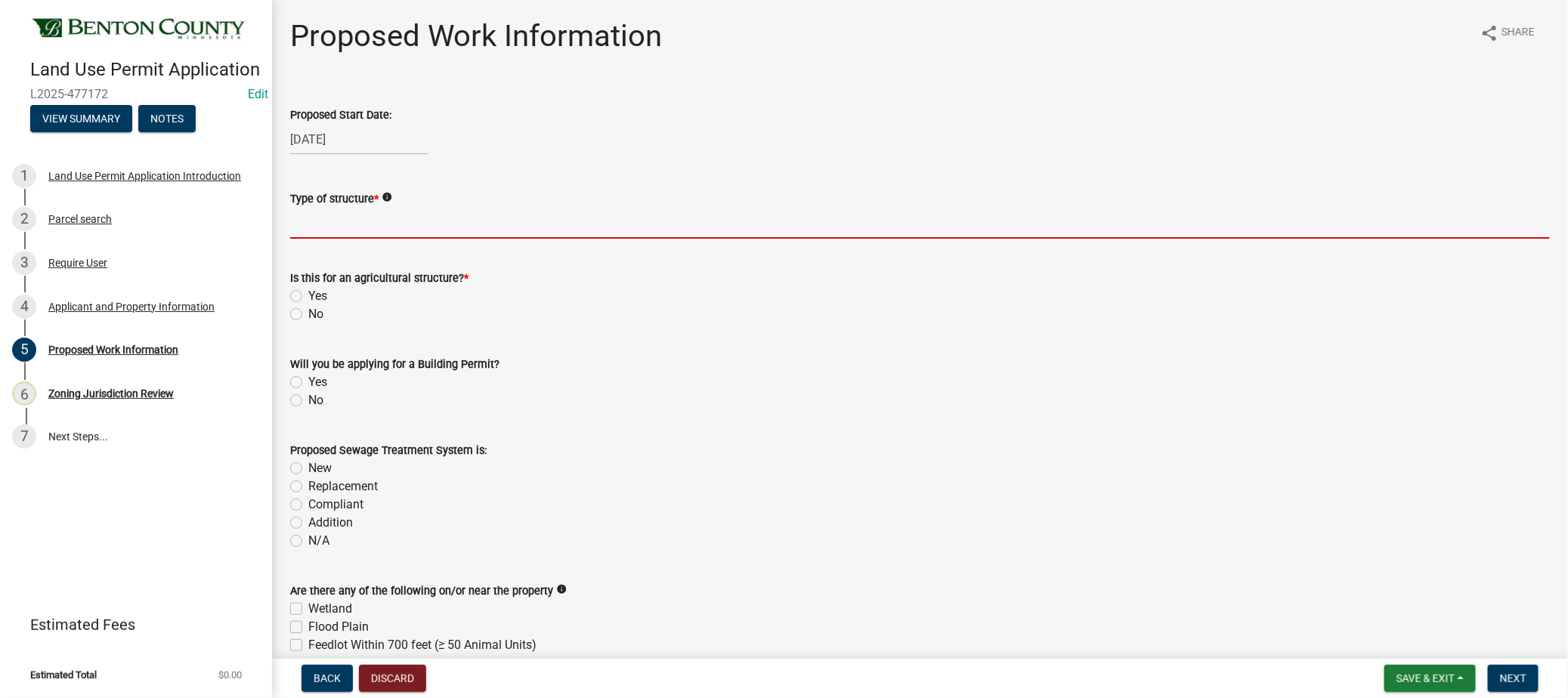
click at [354, 220] on input "Type of structure *" at bounding box center [919, 223] width 1260 height 31
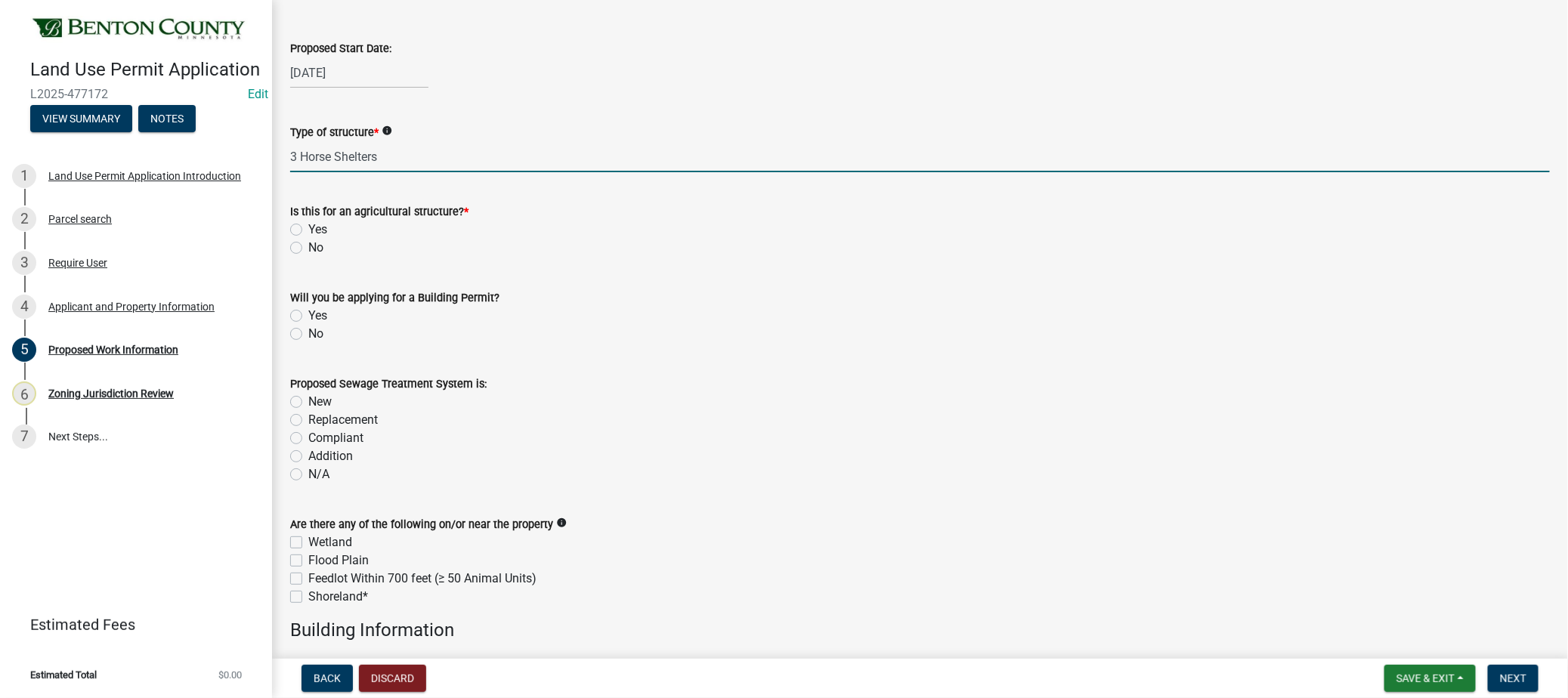
scroll to position [168, 0]
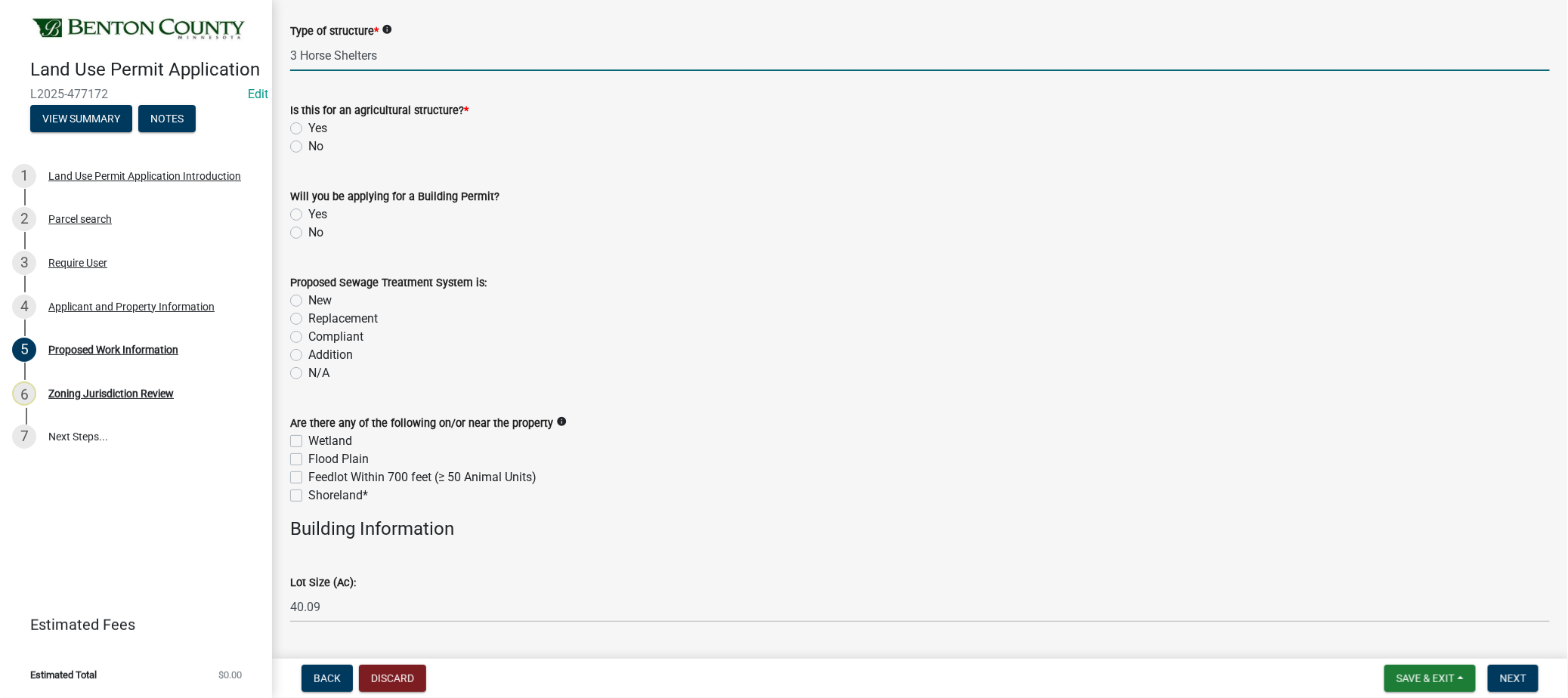
type input "3 Horse Shelters"
click at [308, 124] on label "Yes" at bounding box center [318, 128] width 19 height 18
click at [308, 124] on input "Yes" at bounding box center [314, 124] width 10 height 10
radio input "true"
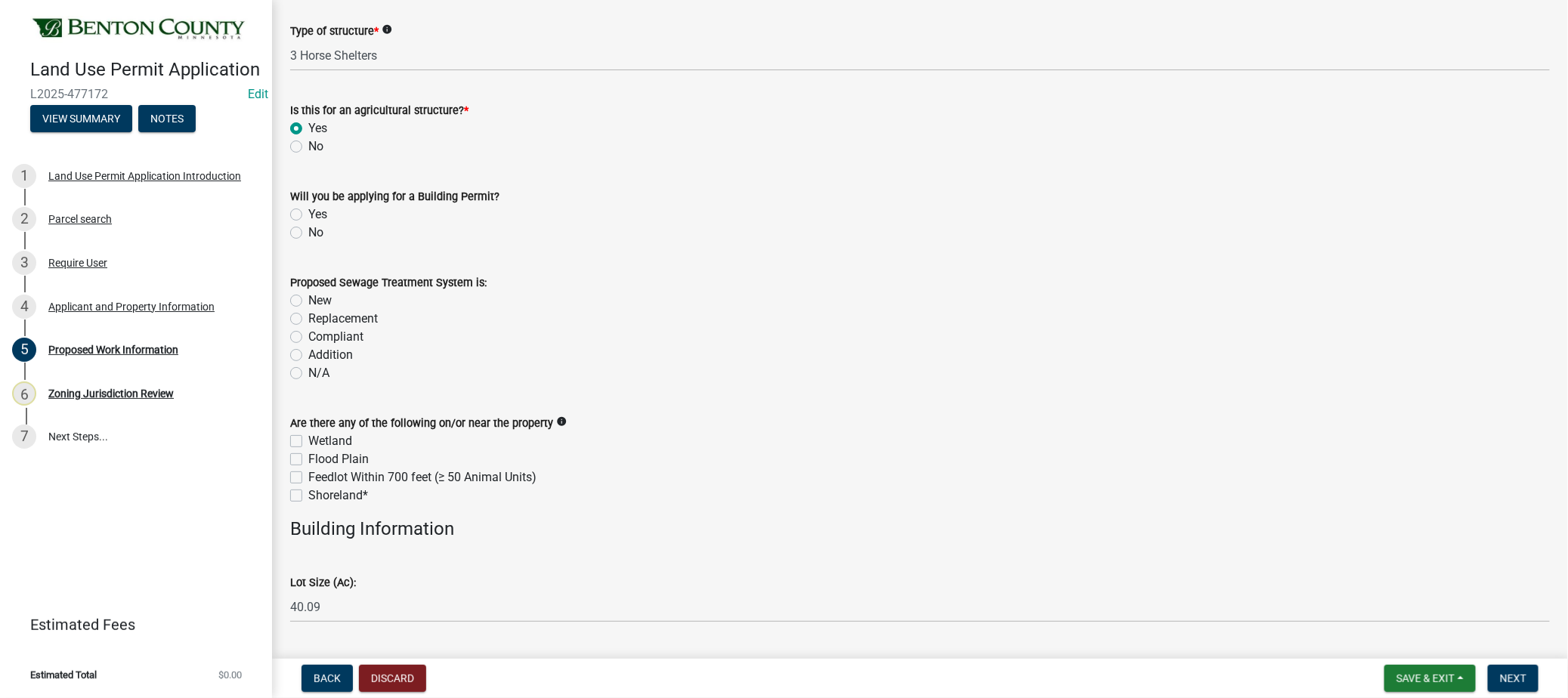
click at [308, 228] on label "No" at bounding box center [316, 232] width 15 height 18
click at [308, 228] on input "No" at bounding box center [314, 228] width 10 height 10
radio input "true"
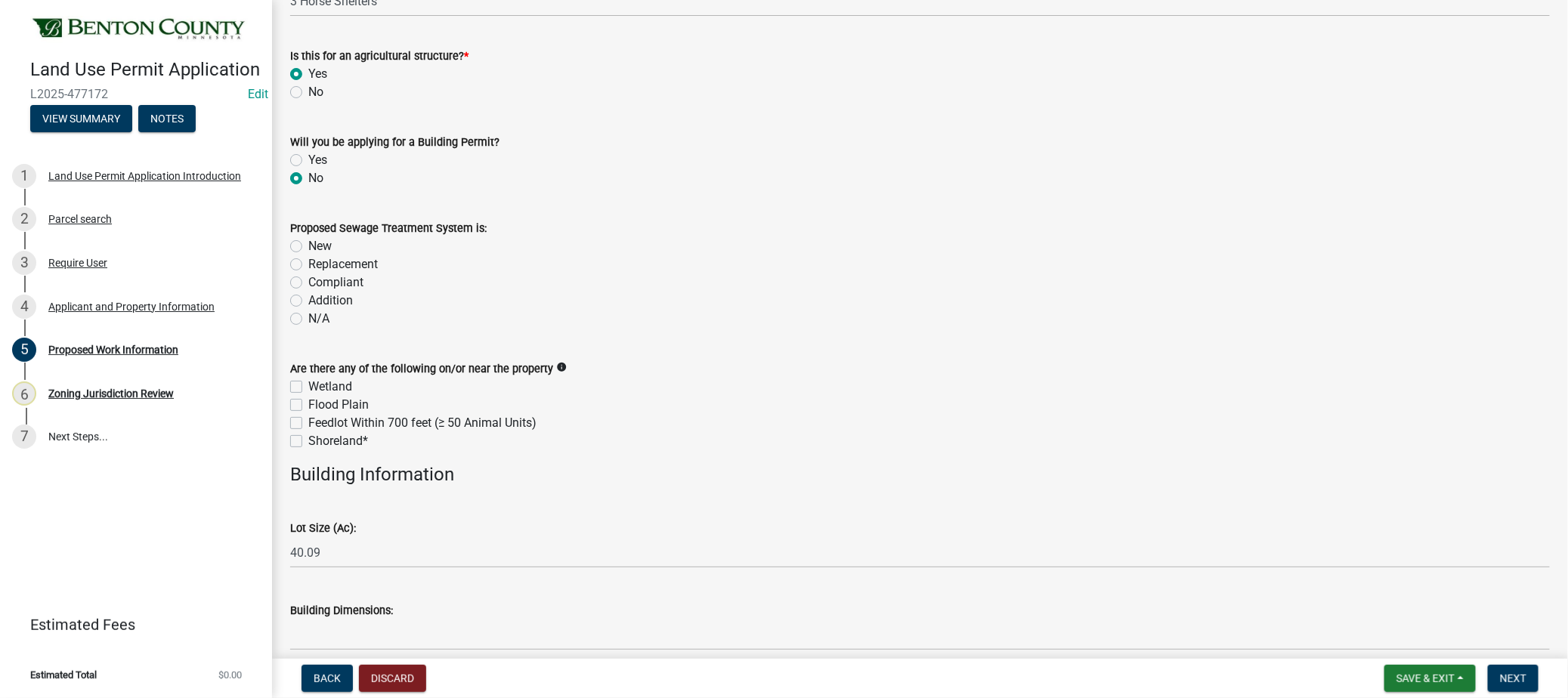
scroll to position [251, 0]
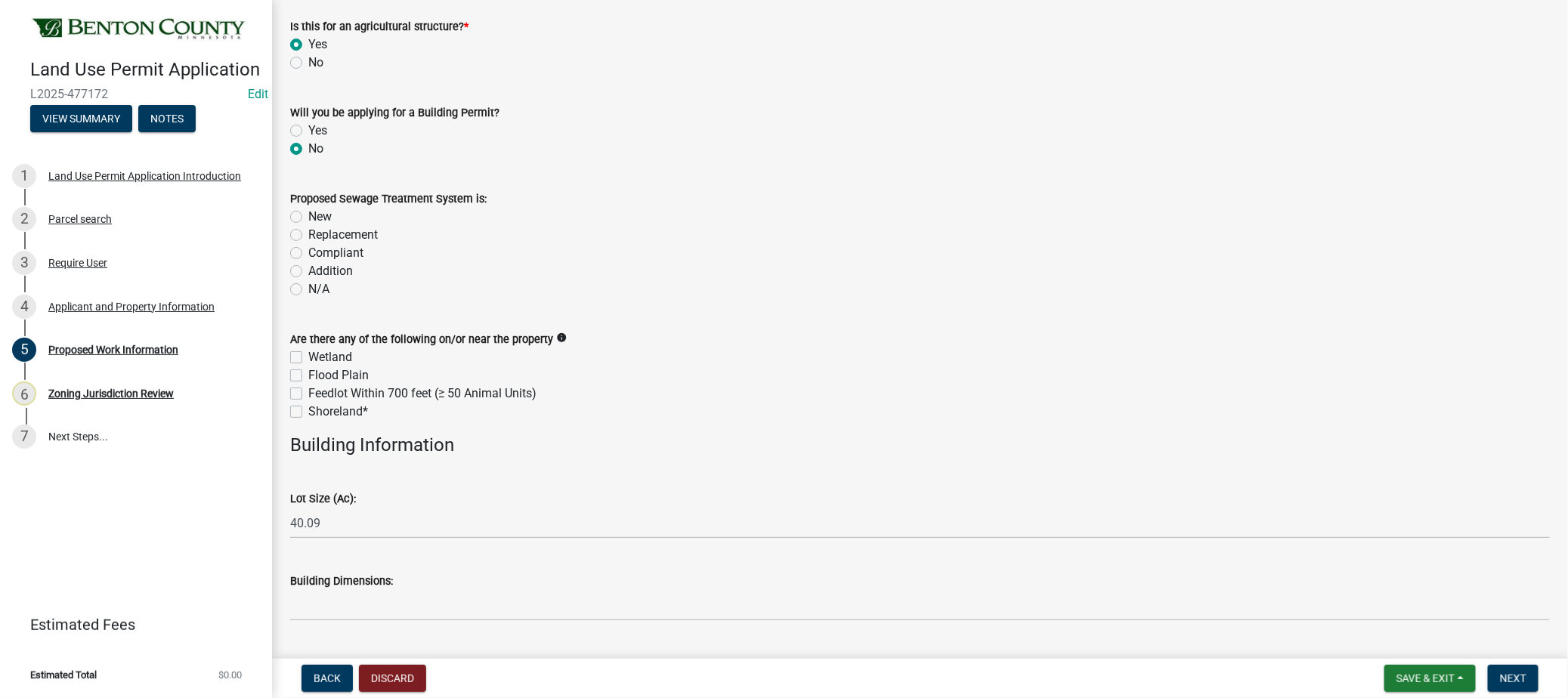
click at [308, 290] on label "N/A" at bounding box center [319, 289] width 21 height 18
click at [308, 290] on input "N/A" at bounding box center [314, 286] width 10 height 10
radio input "true"
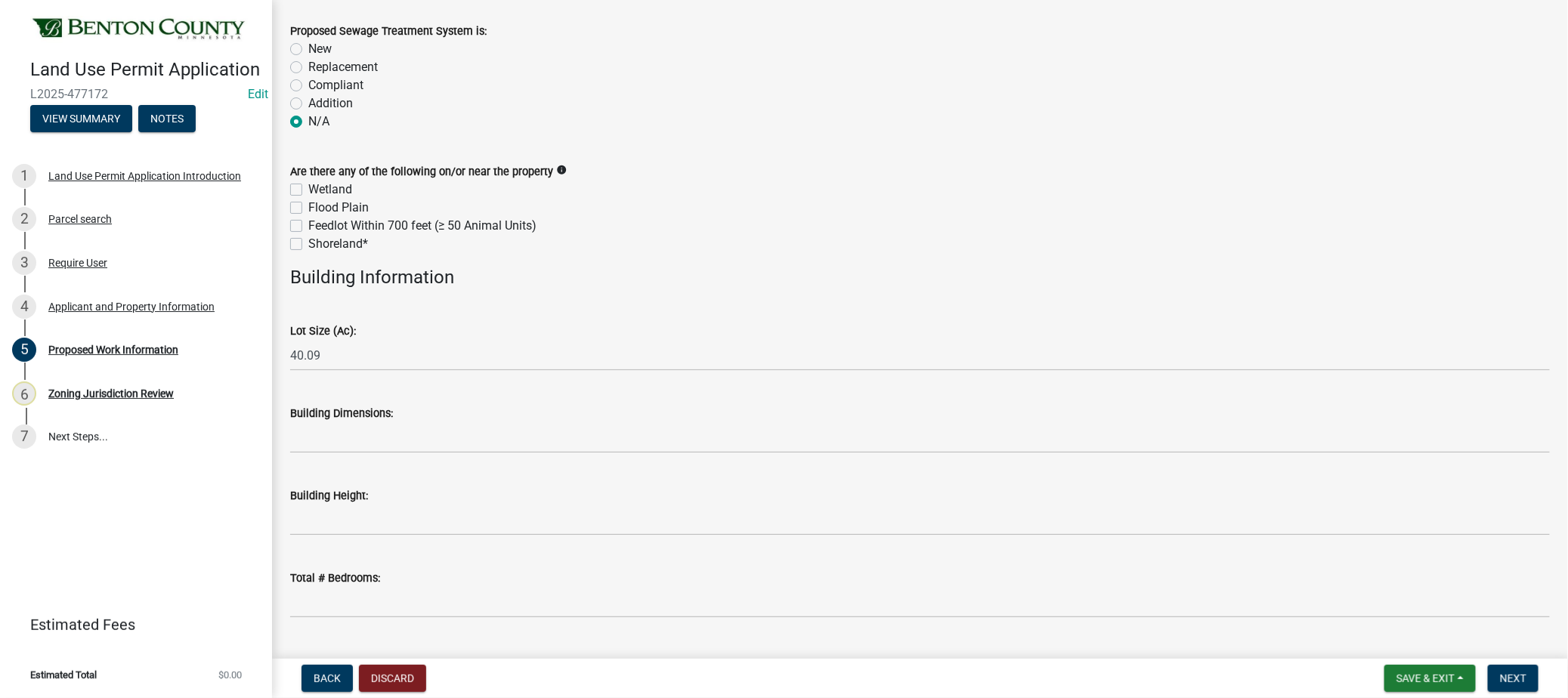
scroll to position [503, 0]
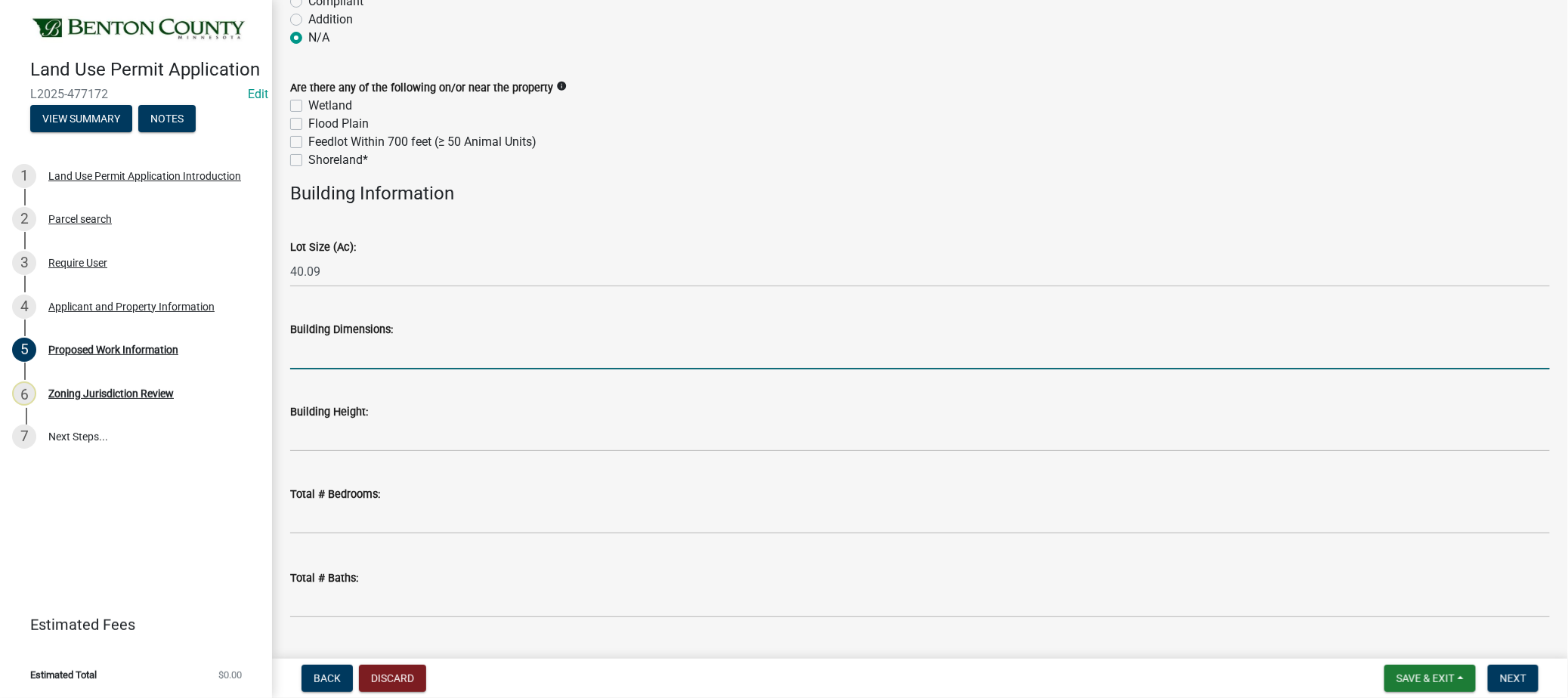
click at [343, 355] on input "Building Dimensions:" at bounding box center [919, 354] width 1260 height 31
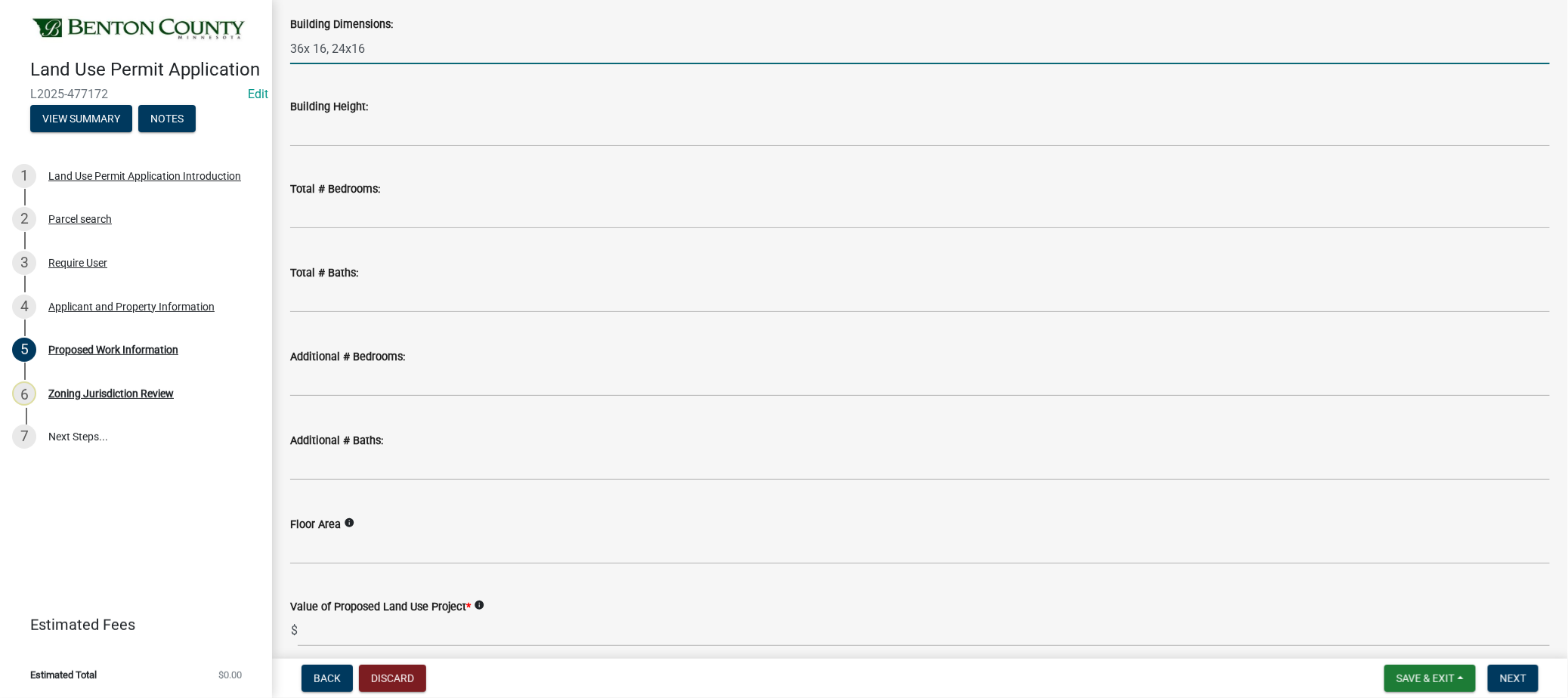
scroll to position [874, 0]
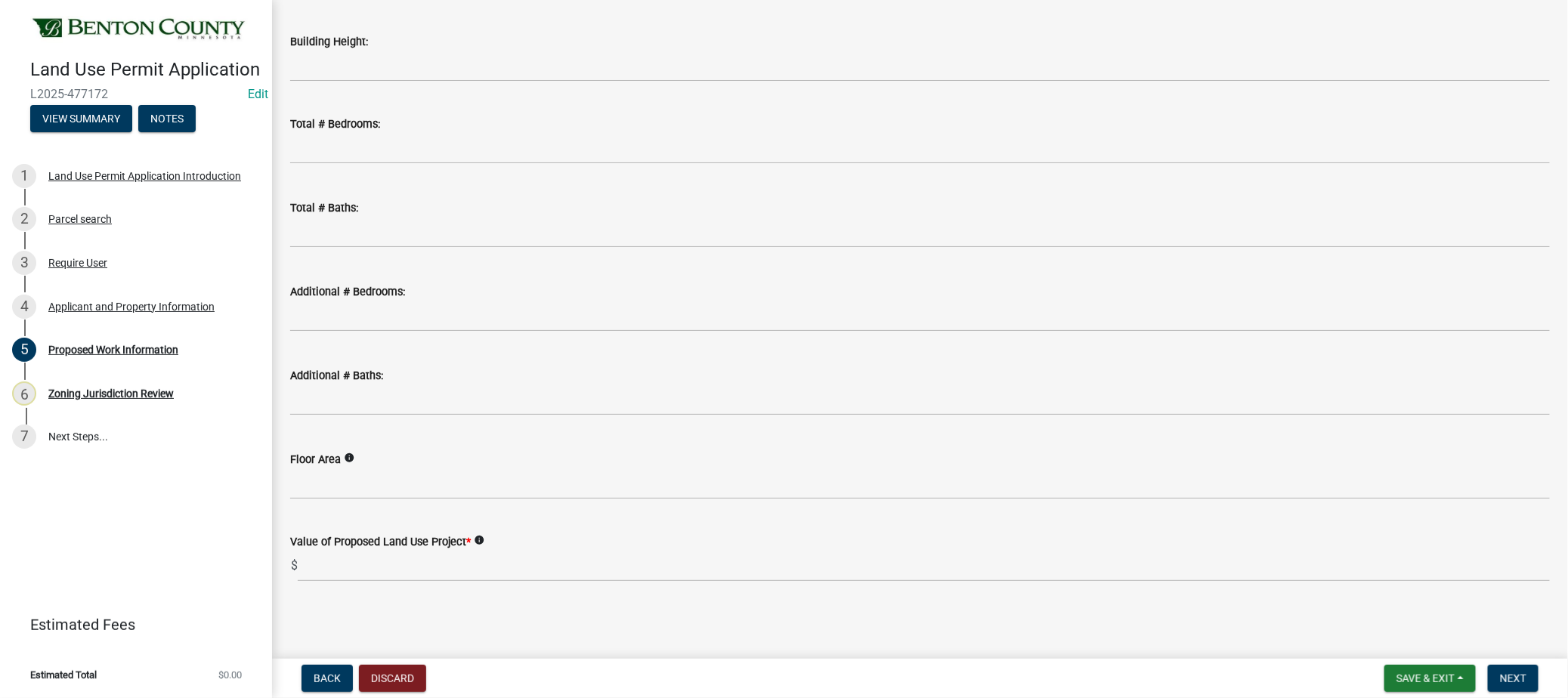
type input "36x 16, 24x16"
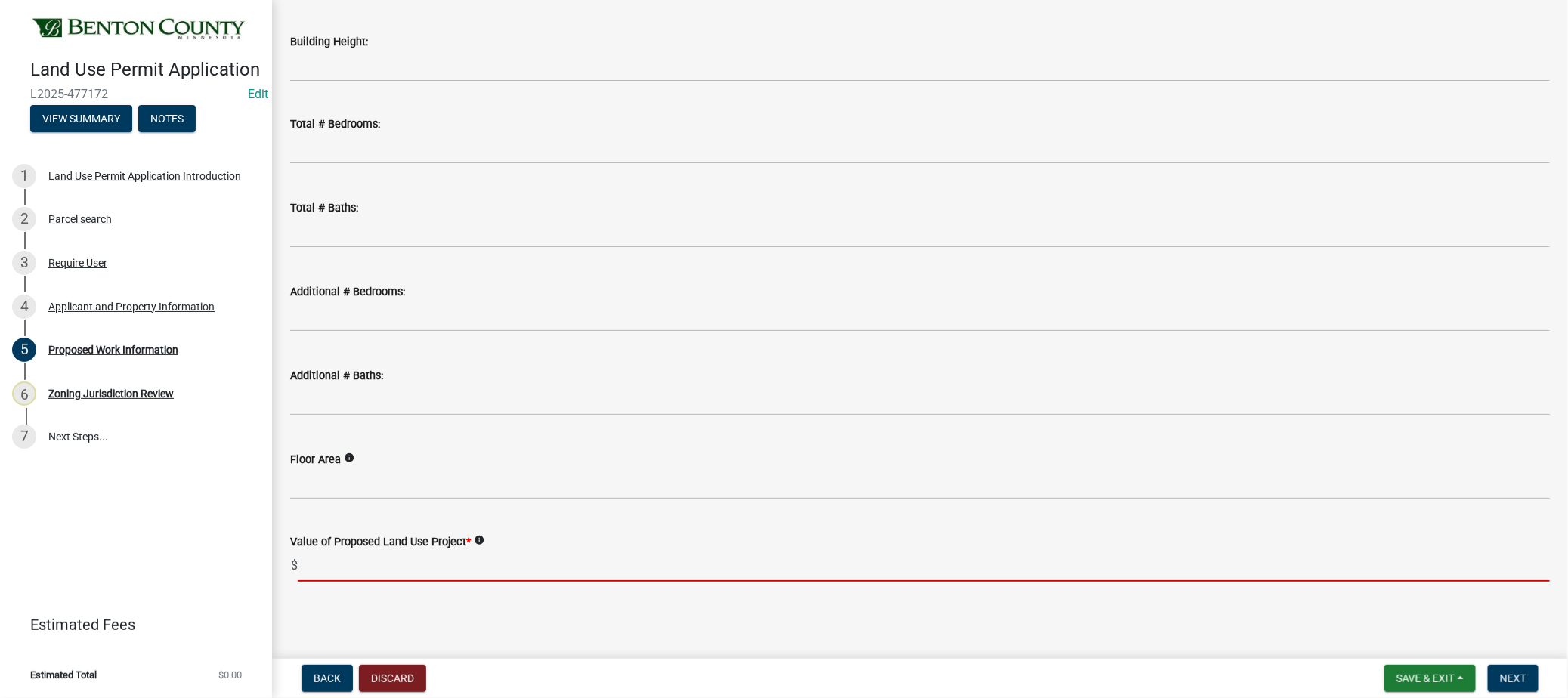
click at [330, 565] on input "text" at bounding box center [923, 566] width 1252 height 31
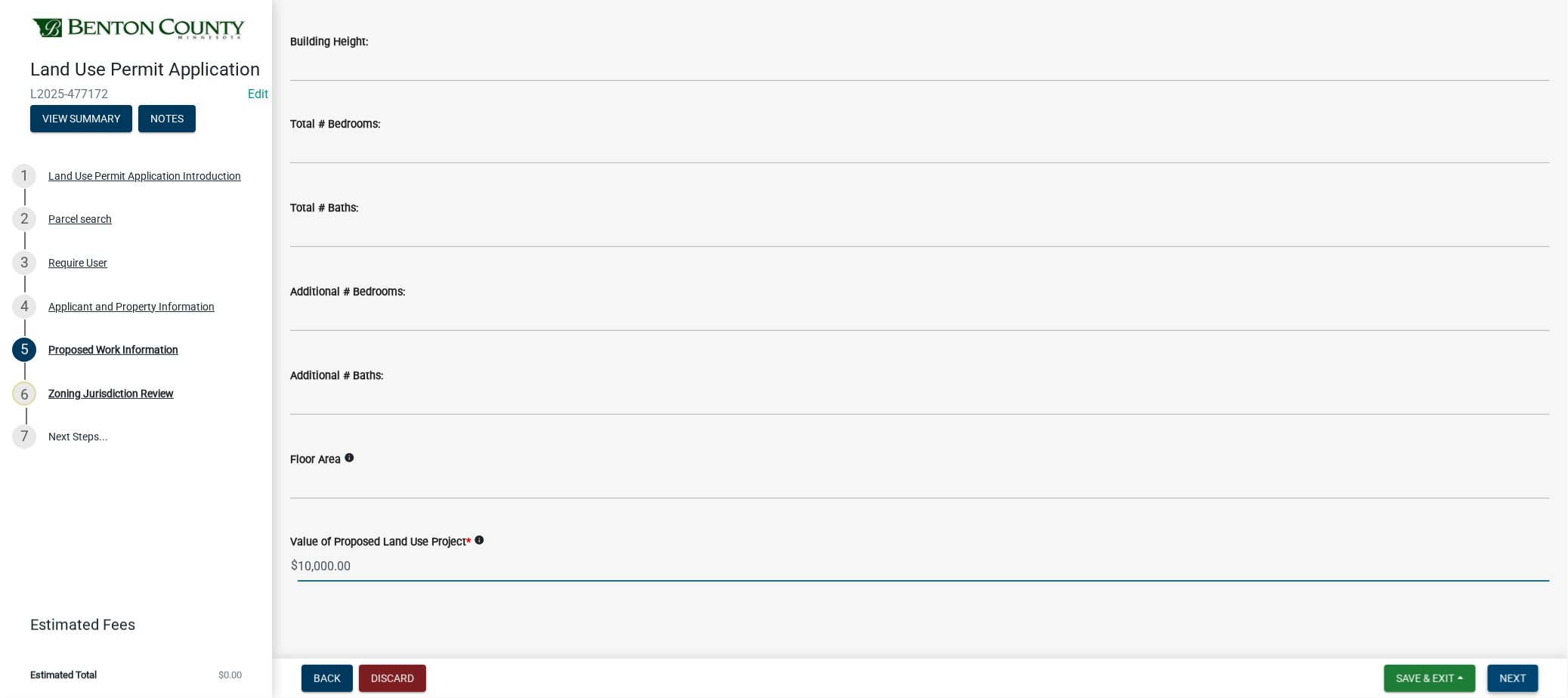
type input "10000"
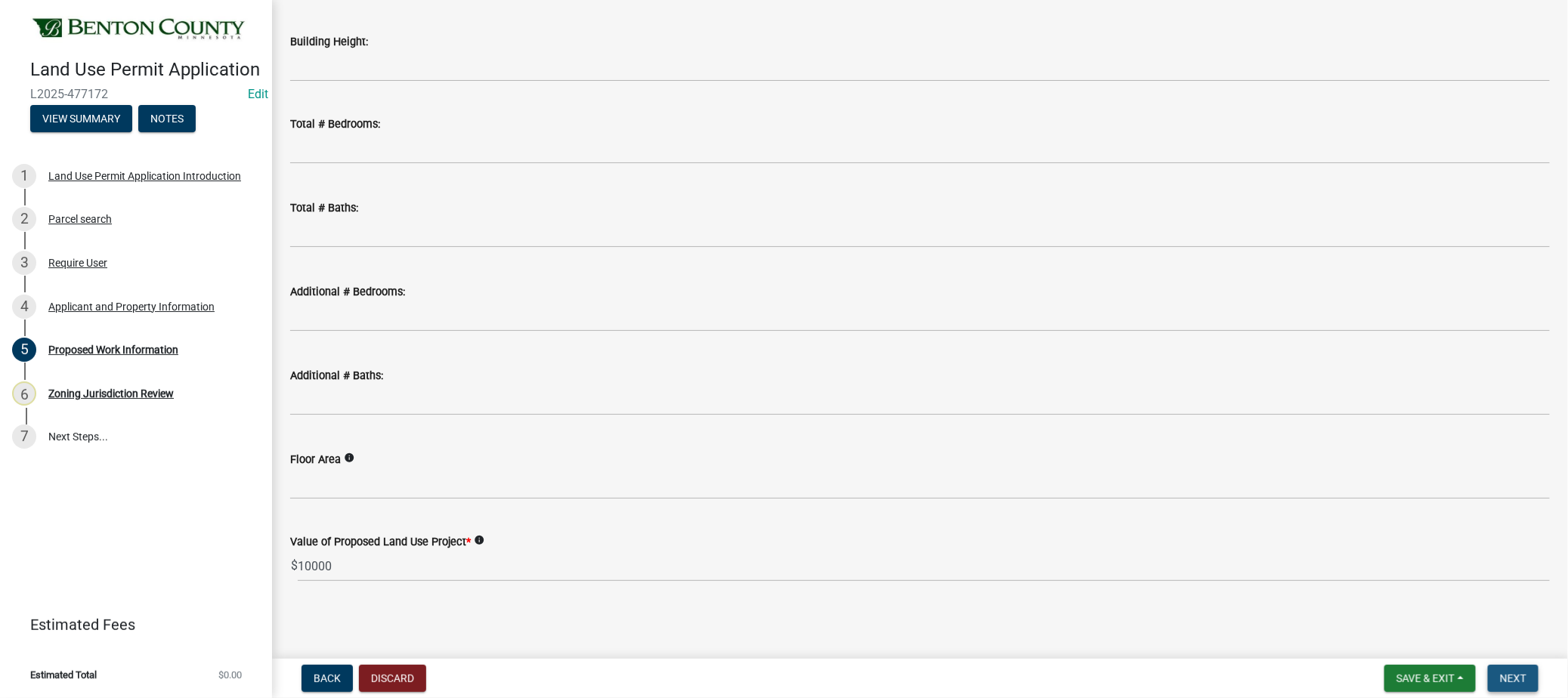
click at [1520, 676] on span "Next" at bounding box center [1513, 678] width 26 height 12
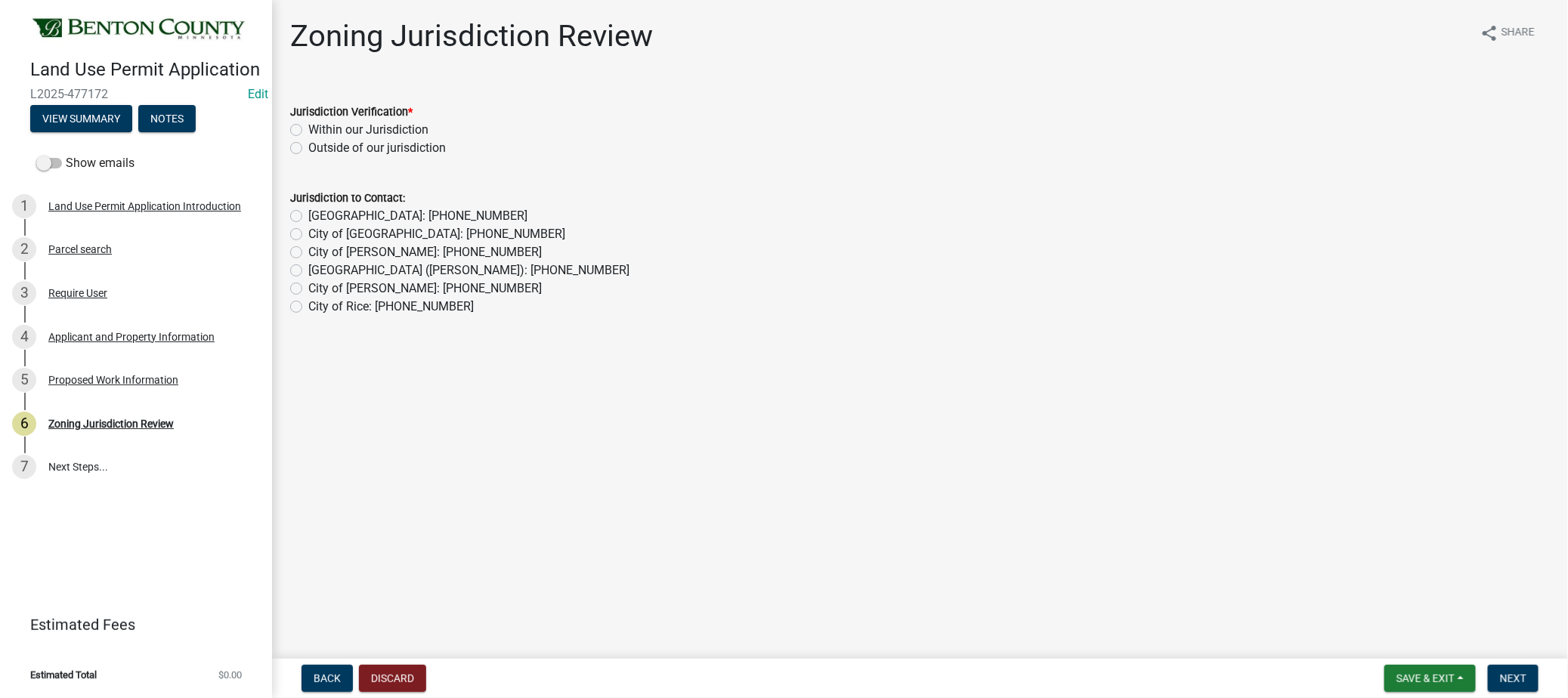
click at [308, 130] on label "Within our Jurisdiction" at bounding box center [368, 130] width 120 height 18
click at [308, 130] on input "Within our Jurisdiction" at bounding box center [314, 126] width 10 height 10
radio input "true"
click at [1516, 677] on span "Next" at bounding box center [1513, 678] width 26 height 12
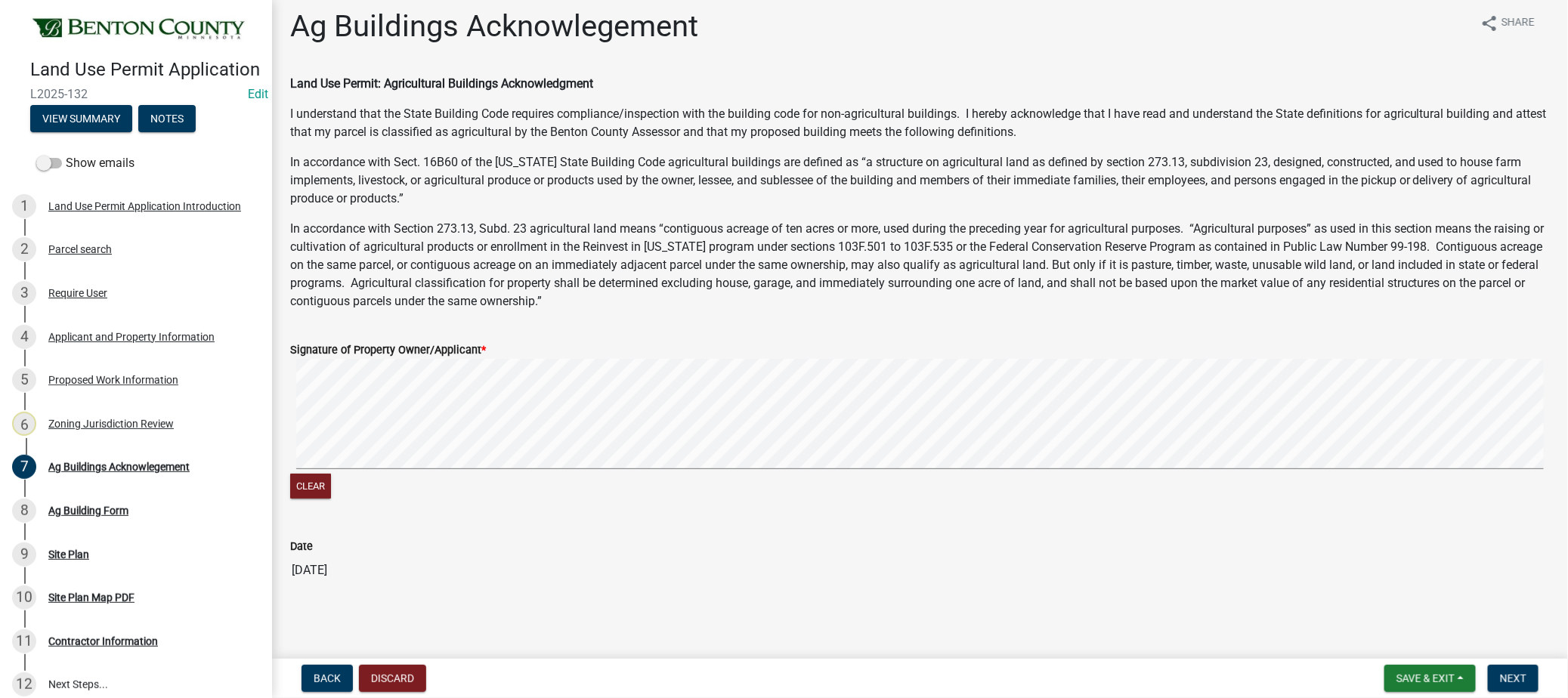
scroll to position [13, 0]
click at [1514, 673] on span "Next" at bounding box center [1513, 678] width 26 height 12
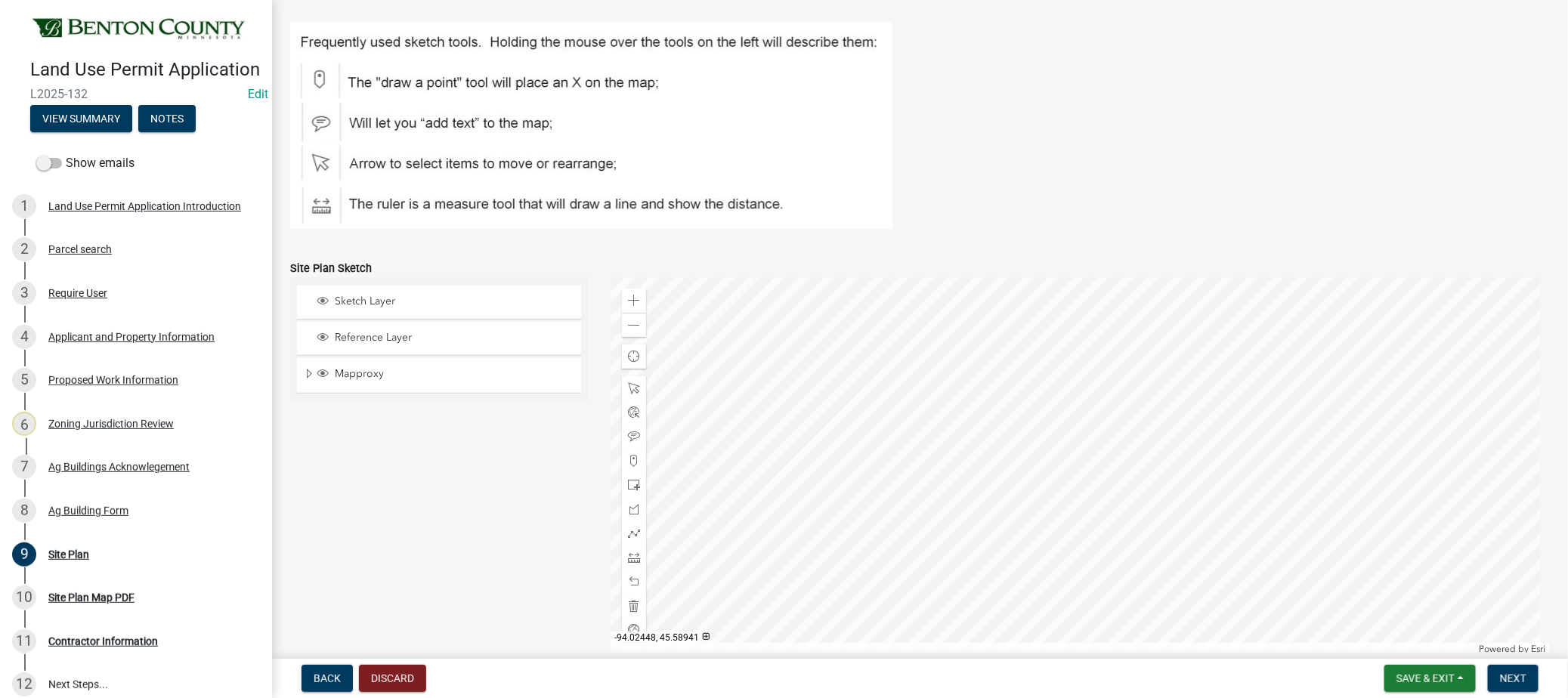
scroll to position [503, 0]
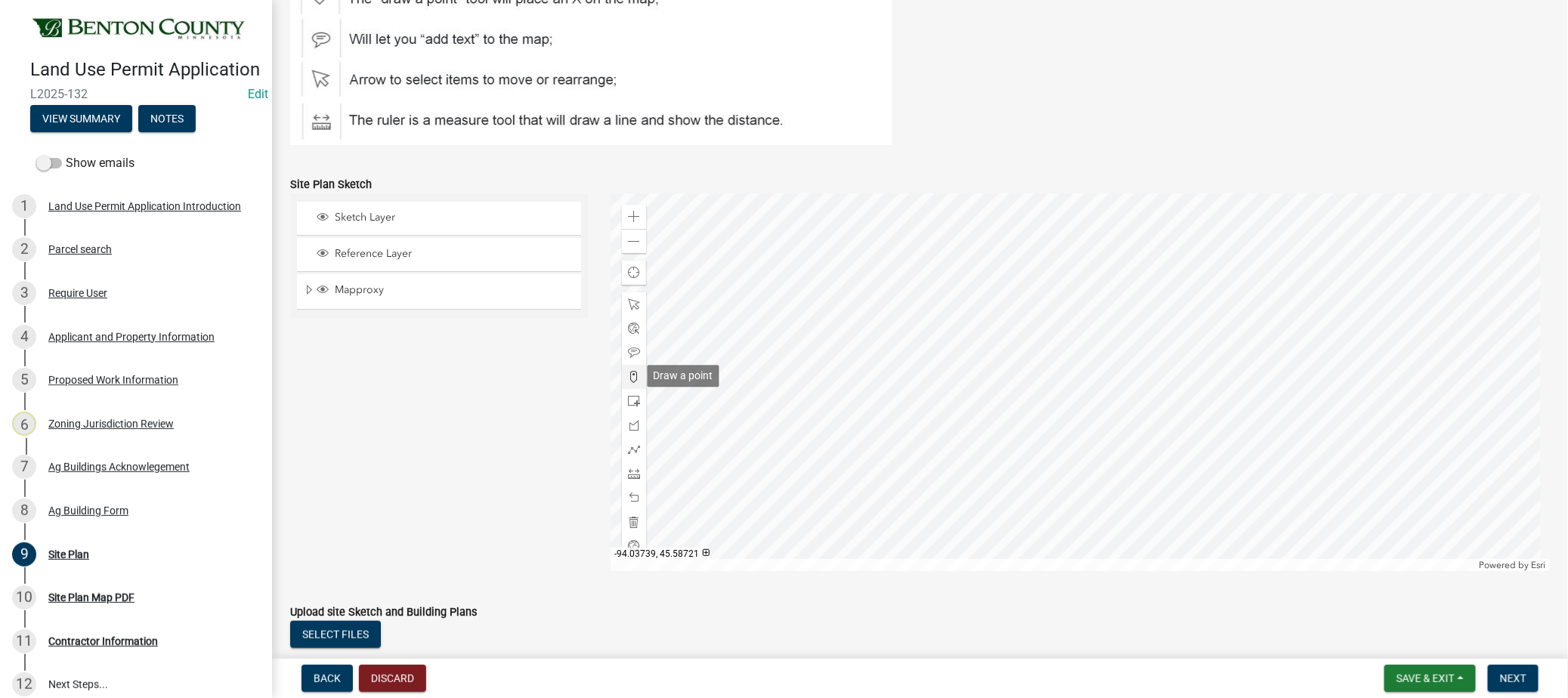
click at [631, 375] on span at bounding box center [634, 377] width 12 height 12
click at [1032, 423] on div at bounding box center [1080, 382] width 939 height 378
click at [1532, 676] on button "Next" at bounding box center [1513, 678] width 50 height 27
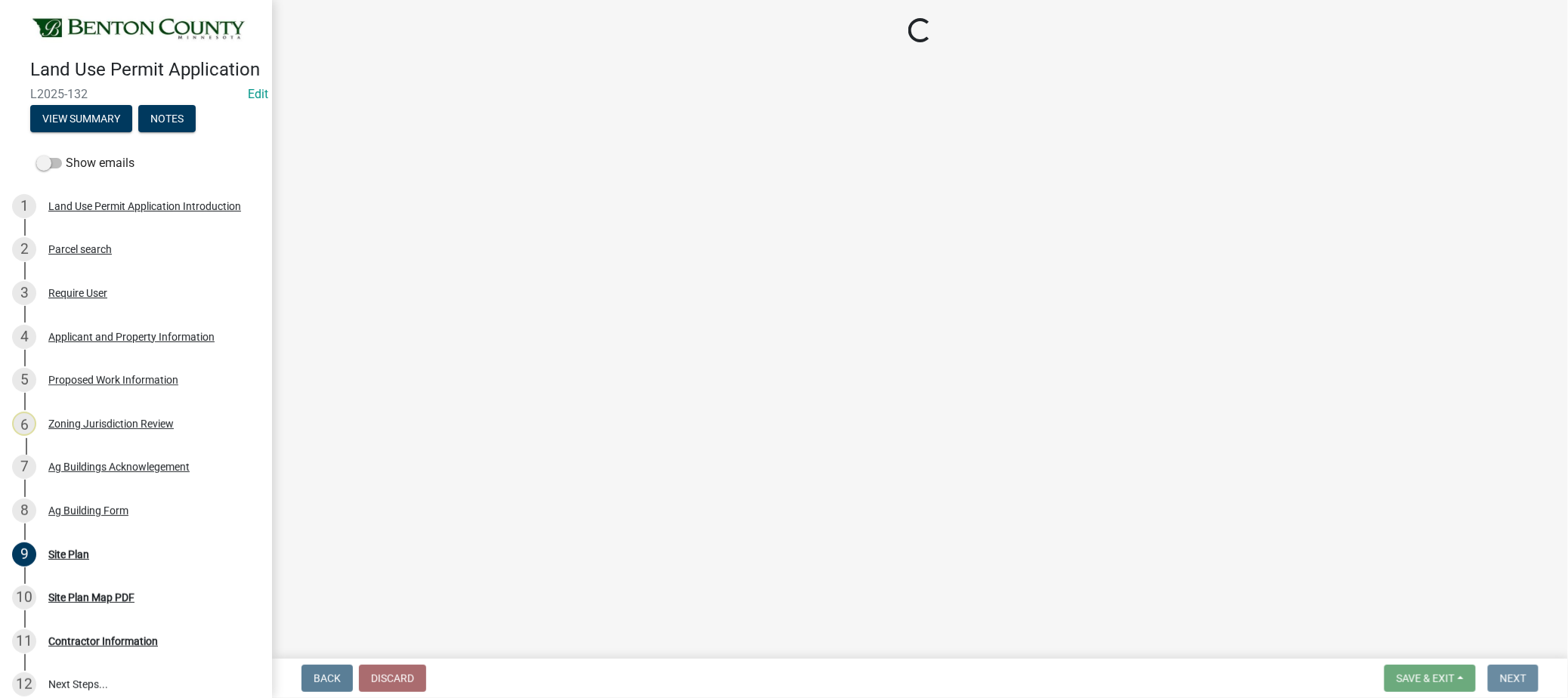
scroll to position [0, 0]
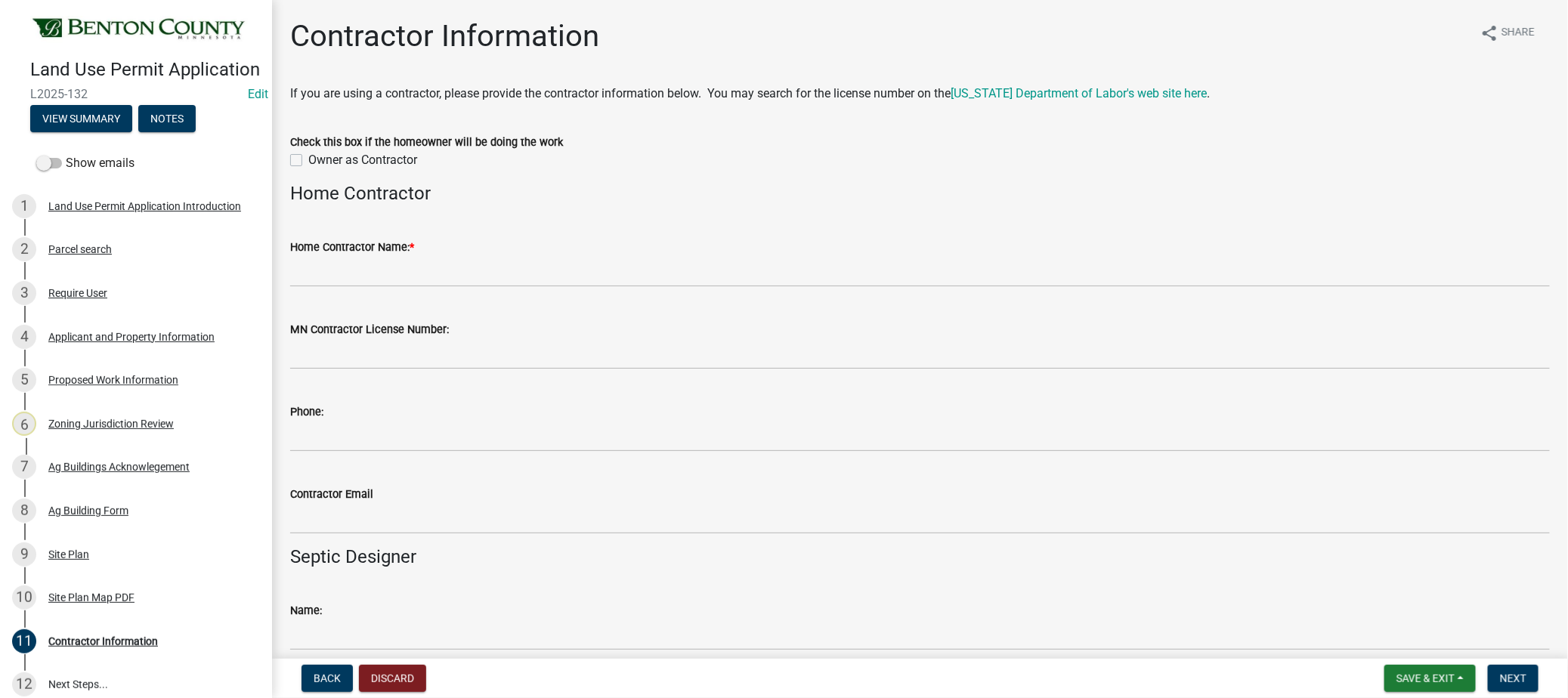
click at [305, 160] on div "Owner as Contractor" at bounding box center [919, 159] width 1260 height 18
click at [308, 159] on label "Owner as Contractor" at bounding box center [363, 159] width 109 height 18
click at [308, 159] on input "Owner as Contractor" at bounding box center [314, 156] width 10 height 10
checkbox input "true"
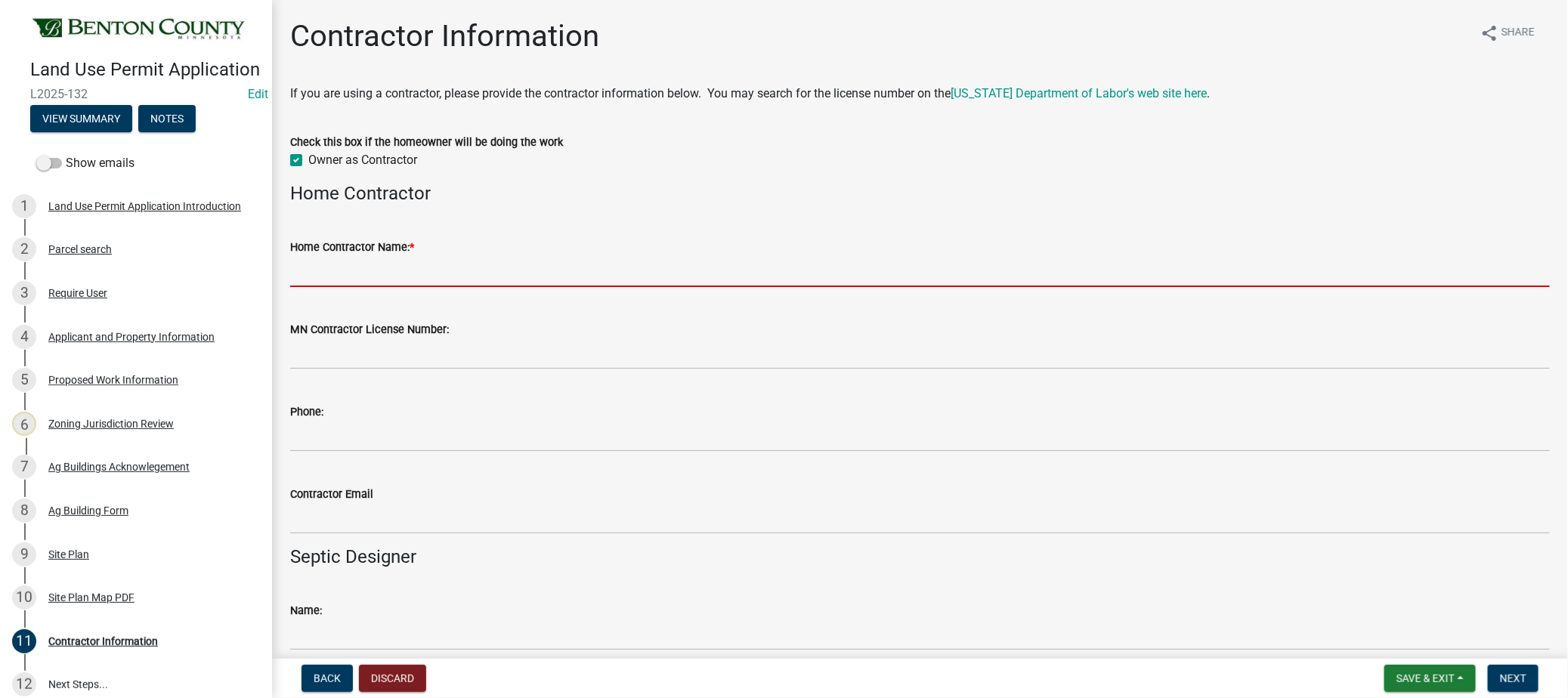
click at [390, 272] on input "Home Contractor Name: *" at bounding box center [919, 272] width 1260 height 31
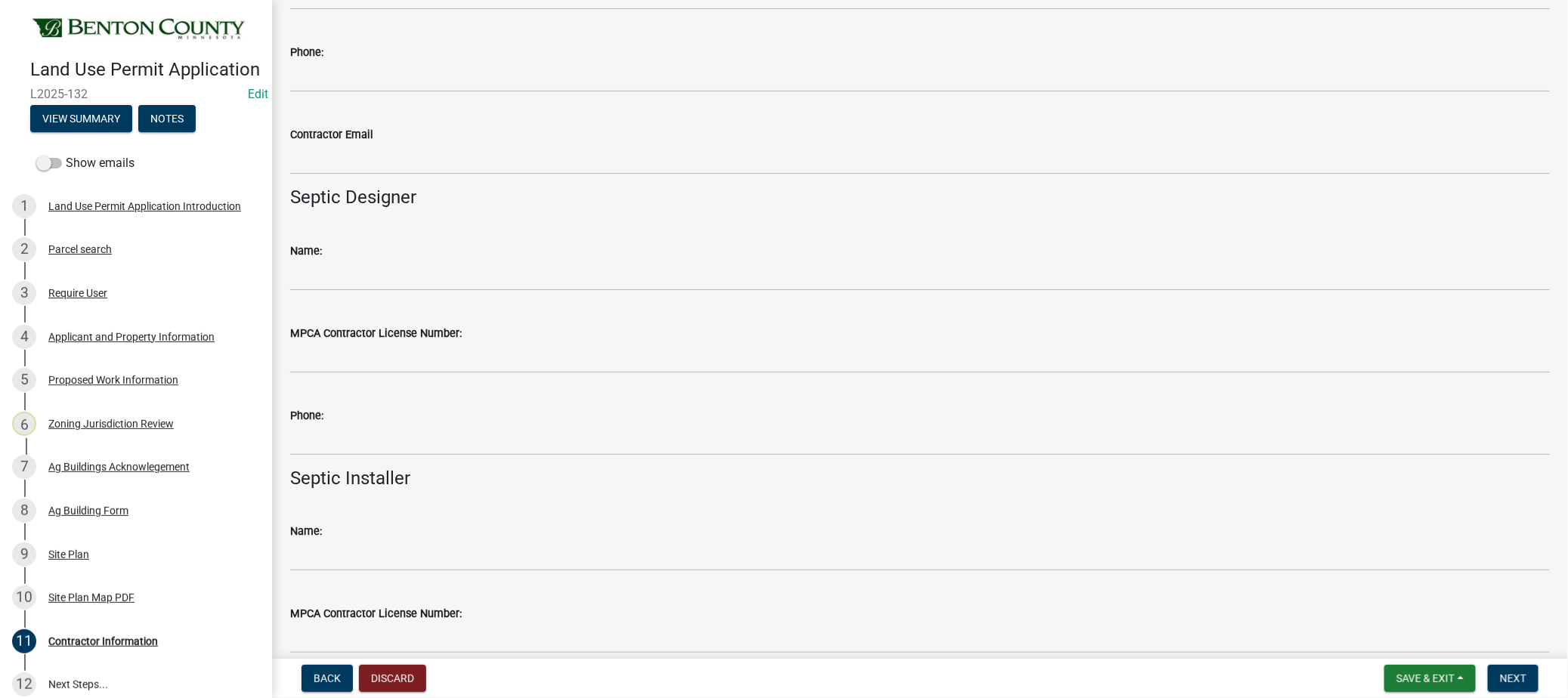
scroll to position [514, 0]
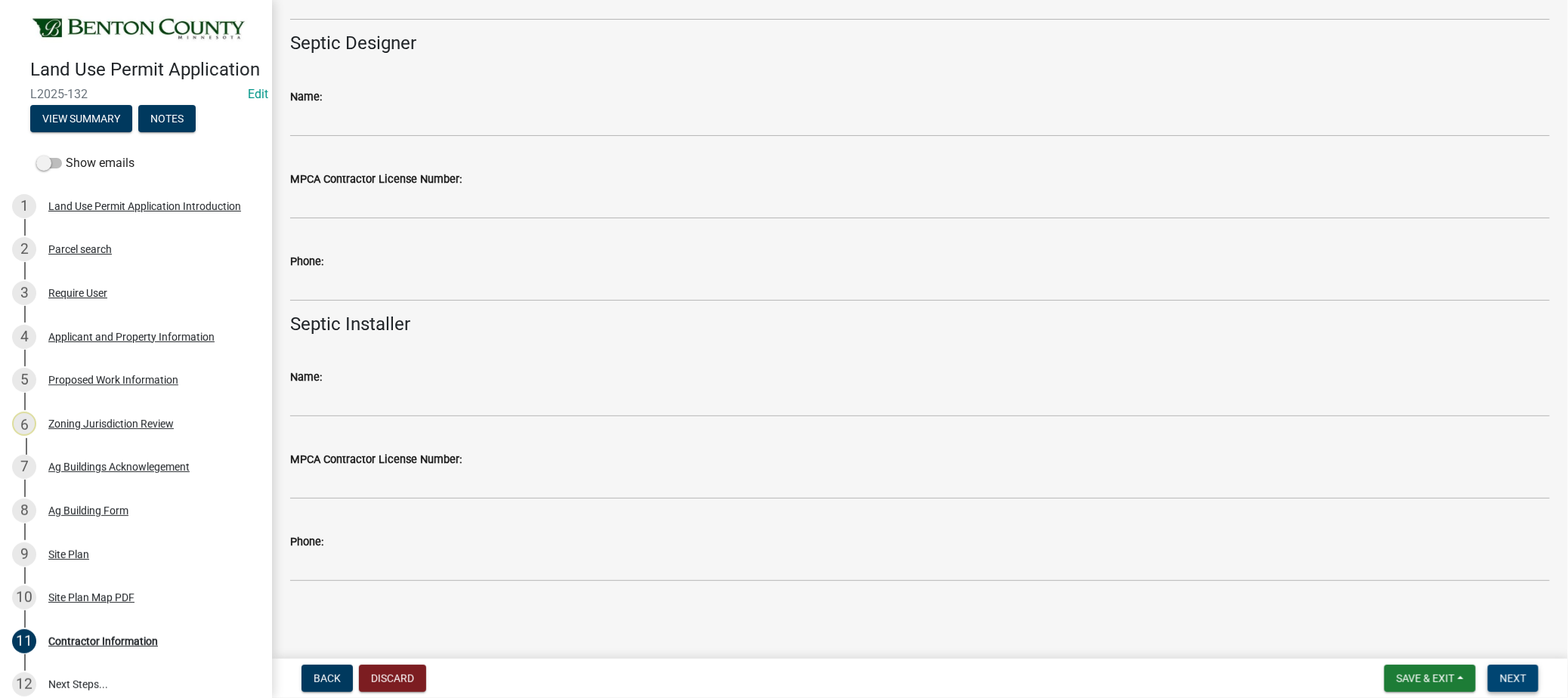
type input "[PERSON_NAME]"
click at [1530, 674] on button "Next" at bounding box center [1513, 678] width 50 height 27
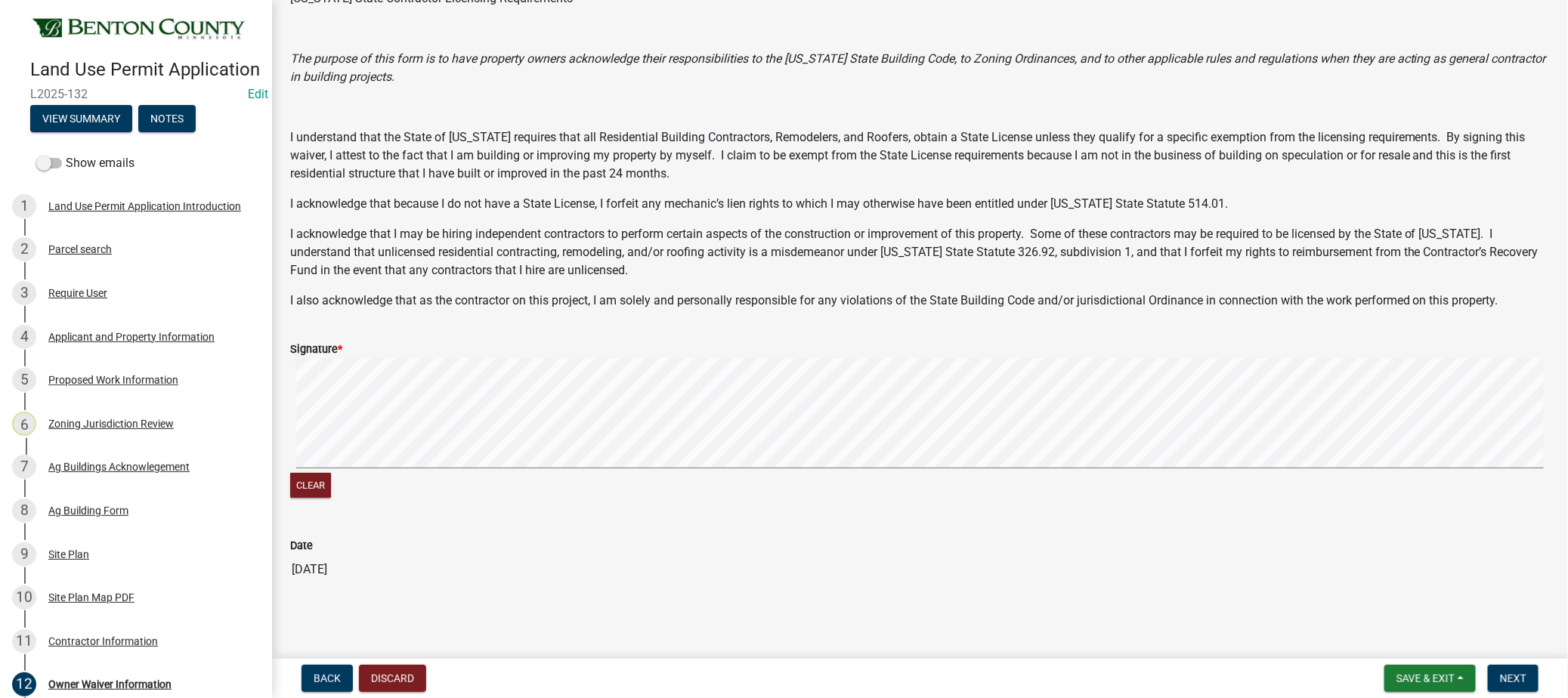
scroll to position [127, 0]
click at [1528, 676] on button "Next" at bounding box center [1513, 678] width 50 height 27
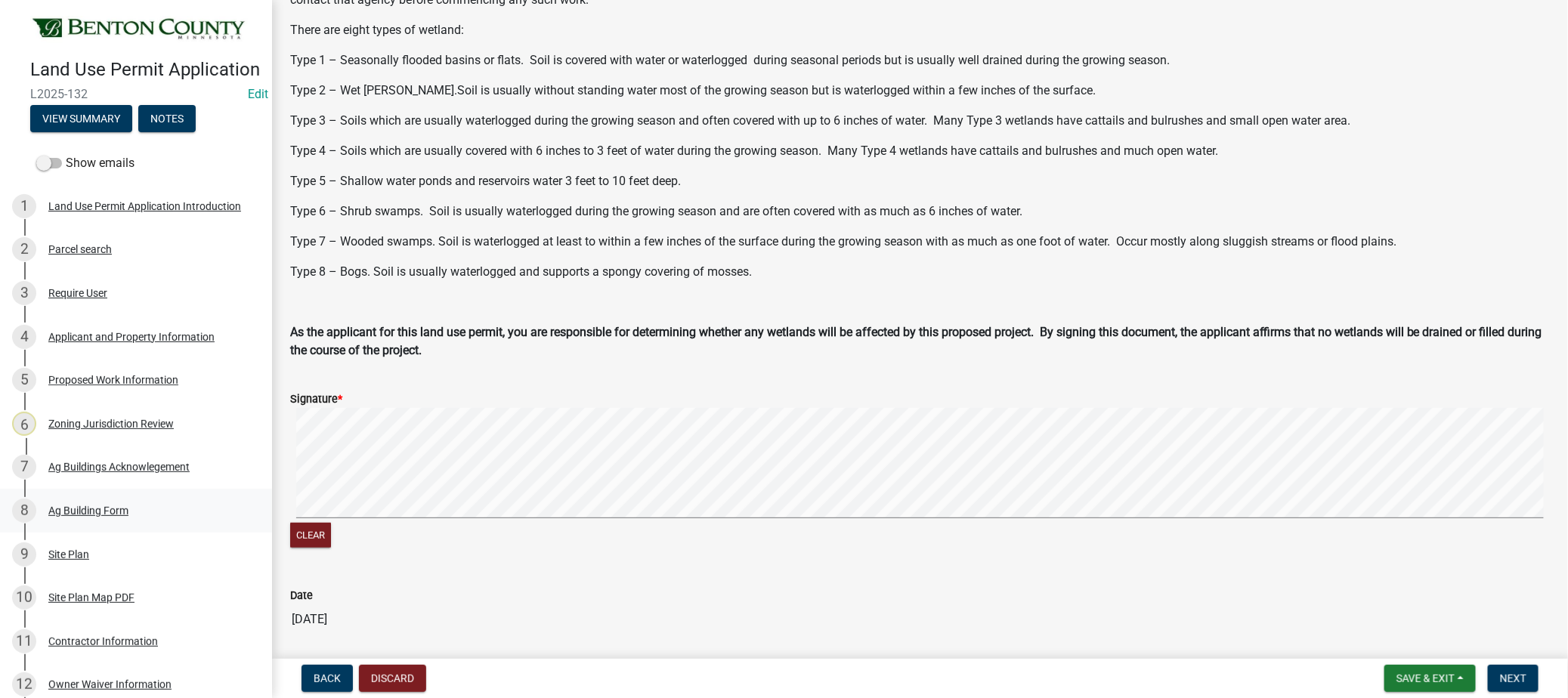
scroll to position [388, 0]
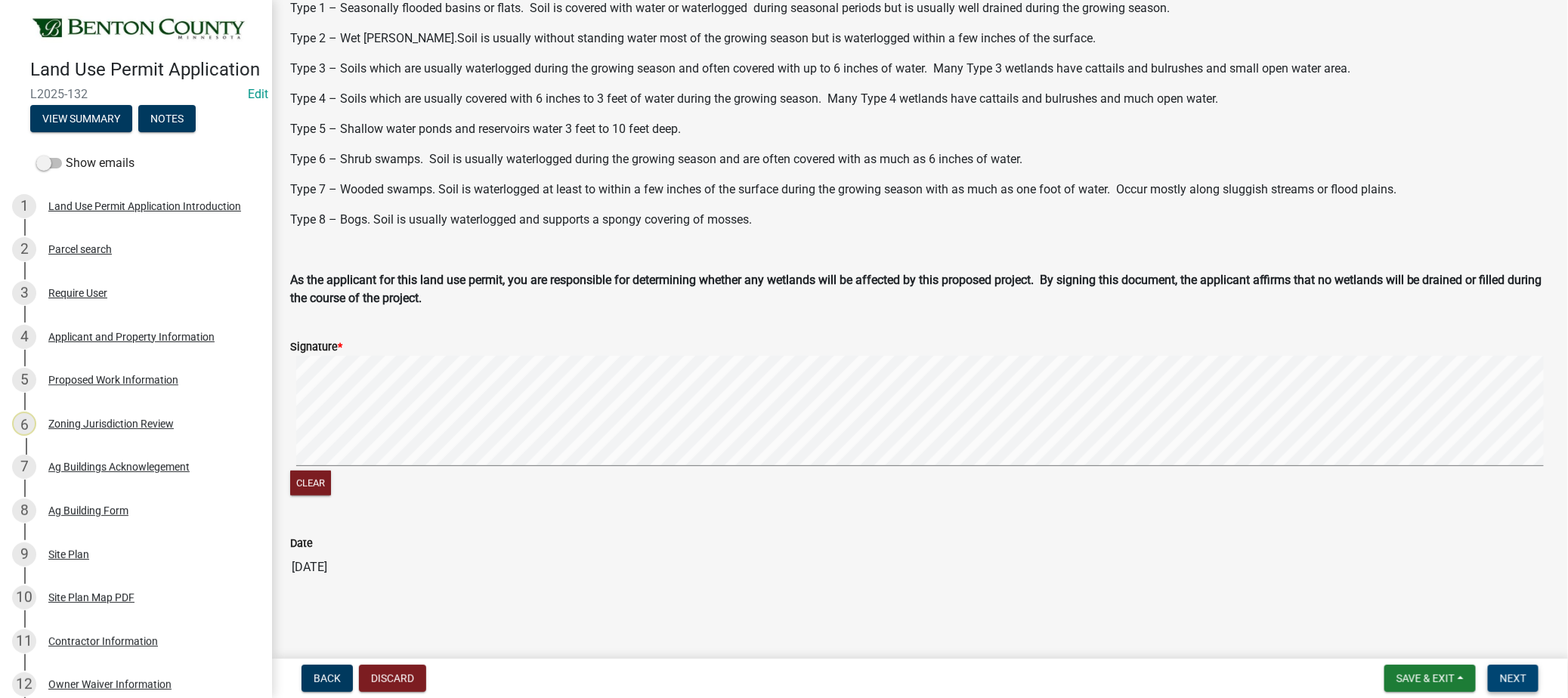
click at [1525, 683] on button "Next" at bounding box center [1513, 678] width 50 height 27
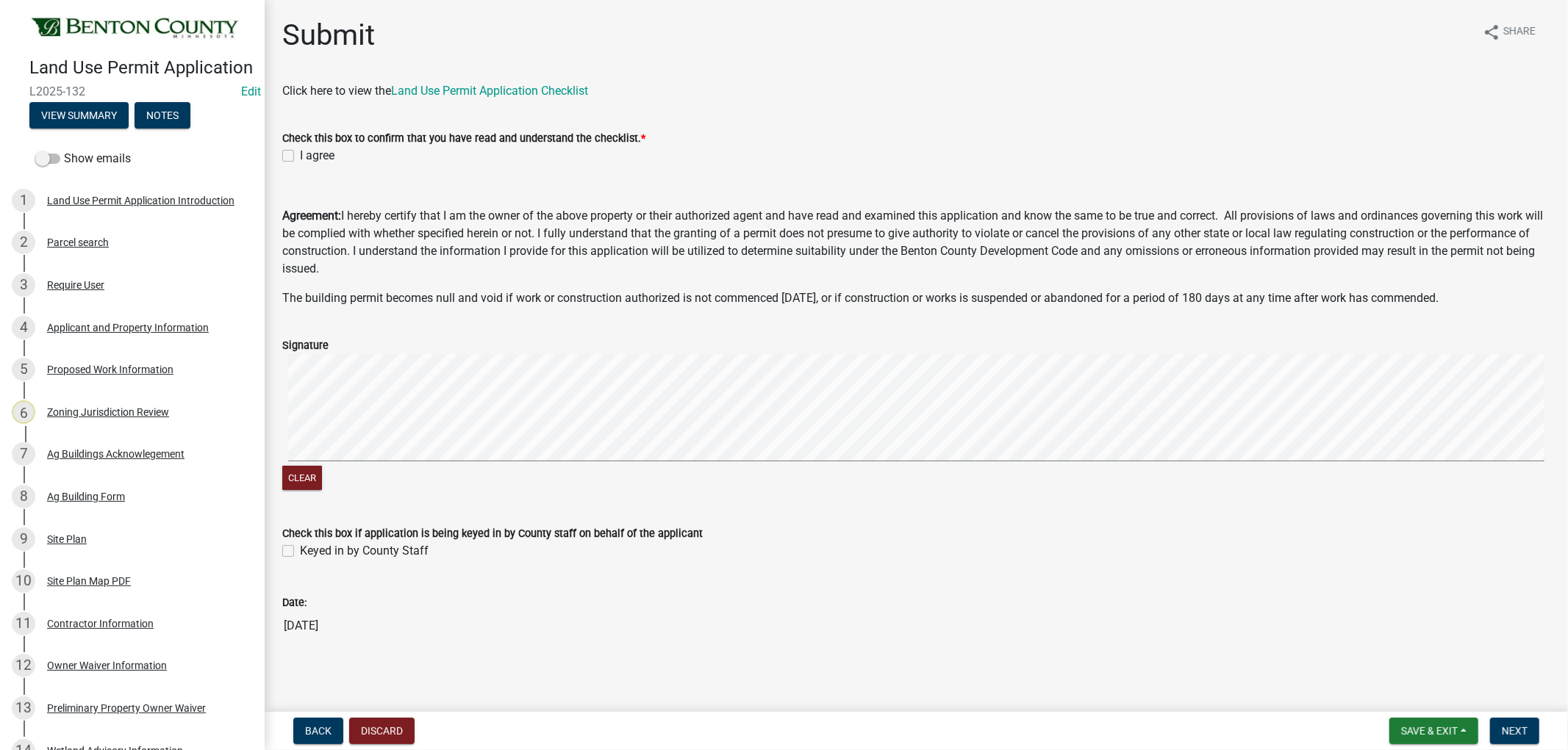
scroll to position [3, 0]
click at [300, 155] on label "I agree" at bounding box center [318, 152] width 35 height 17
click at [300, 153] on input "I agree" at bounding box center [305, 149] width 10 height 10
checkbox input "true"
click at [300, 546] on label "Keyed in by County Staff" at bounding box center [364, 548] width 129 height 17
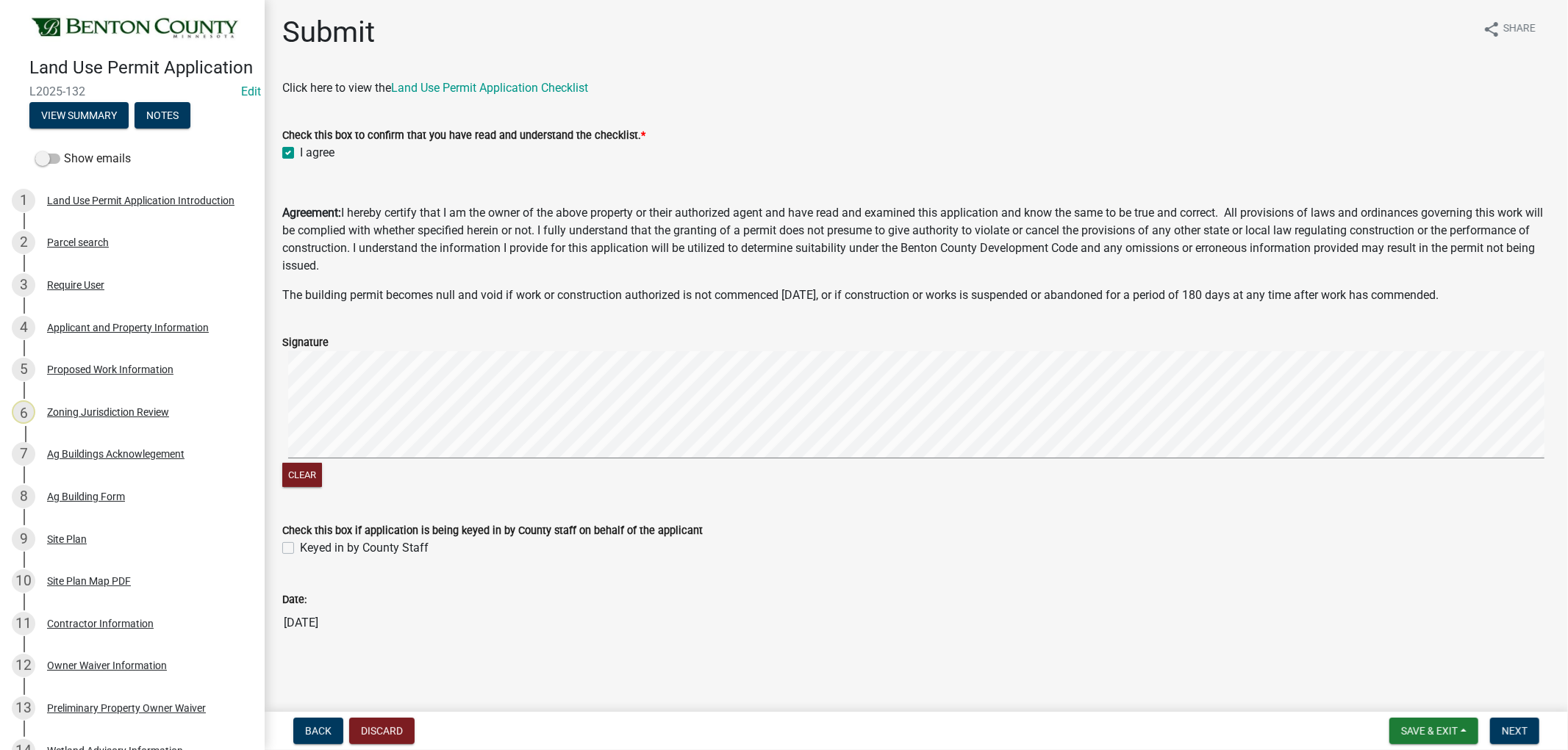
click at [300, 546] on input "Keyed in by County Staff" at bounding box center [305, 544] width 10 height 10
checkbox input "true"
click at [1520, 725] on span "Next" at bounding box center [1514, 731] width 26 height 12
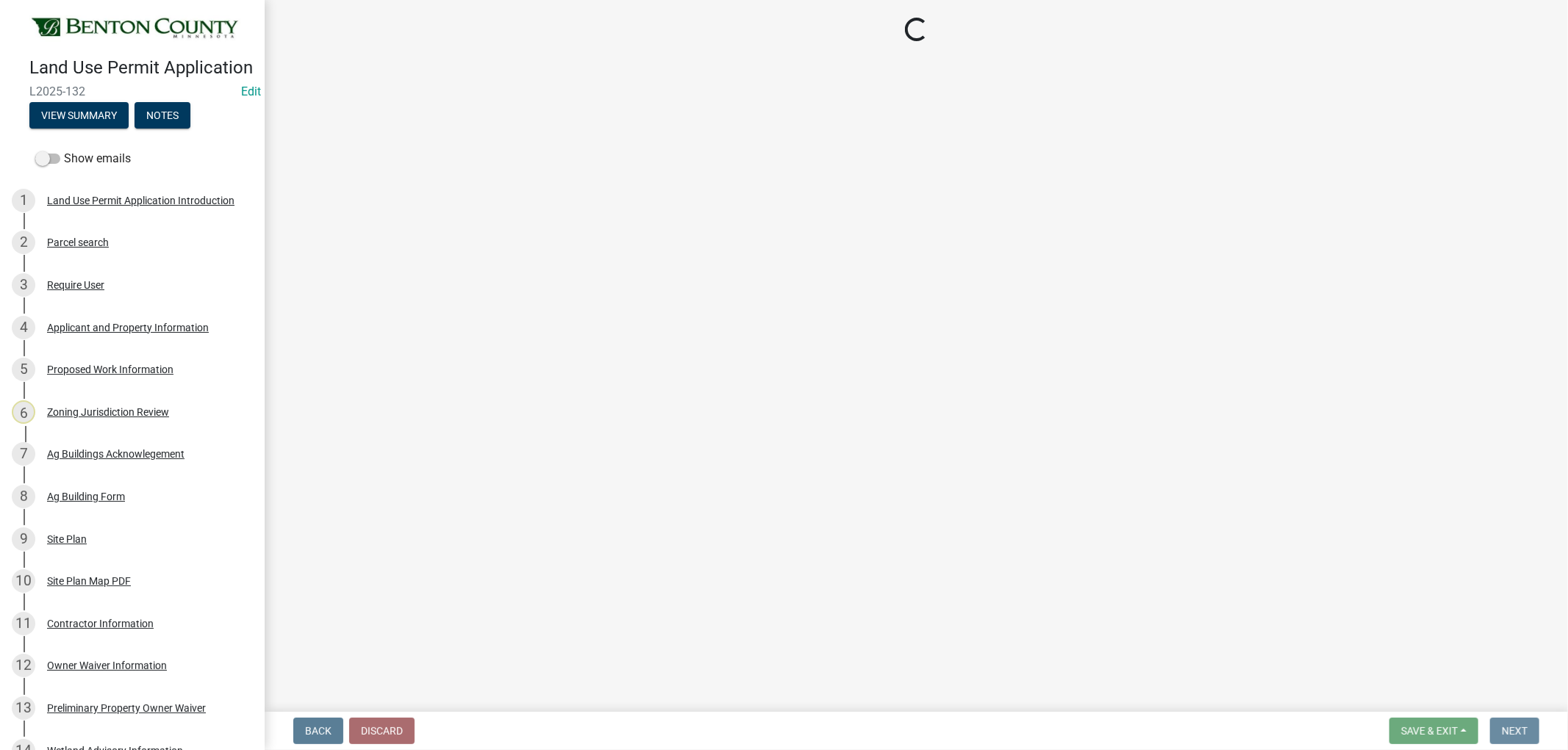
scroll to position [0, 0]
